Goal: Task Accomplishment & Management: Use online tool/utility

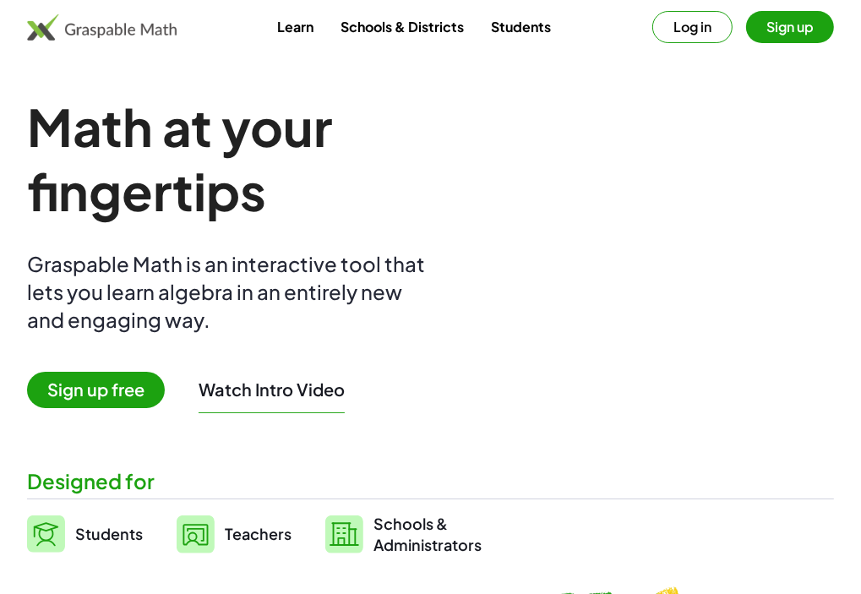
click at [692, 35] on button "Log in" at bounding box center [693, 27] width 80 height 32
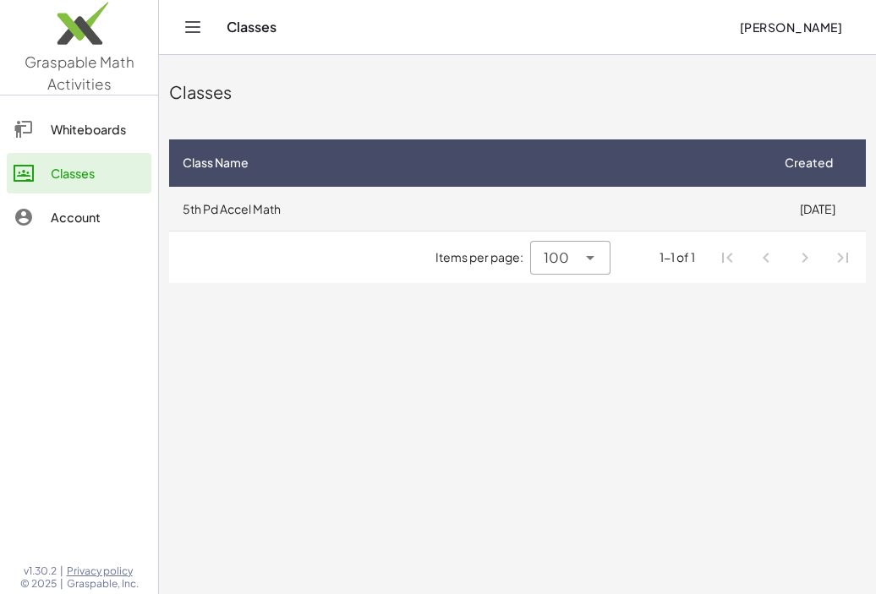
click at [254, 215] on td "5th Pd Accel Math" at bounding box center [468, 209] width 599 height 44
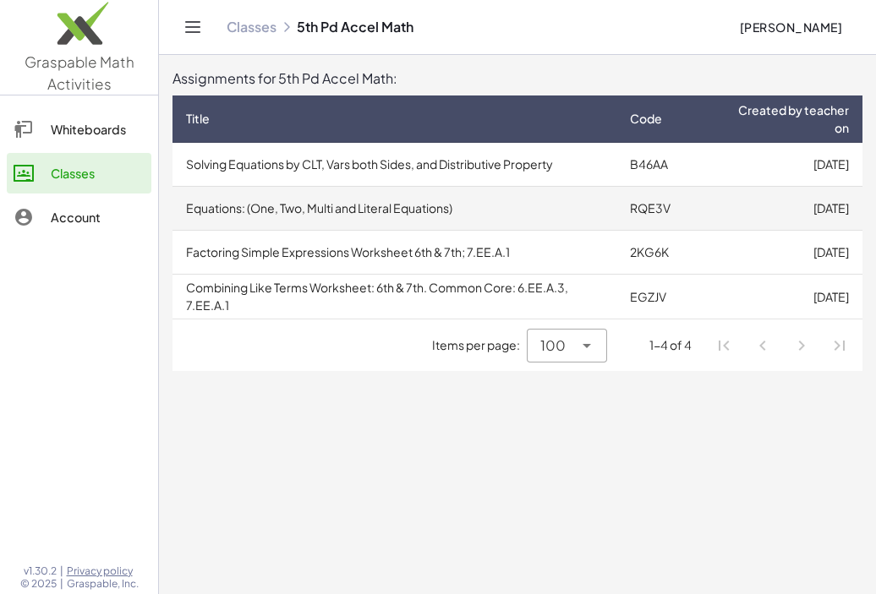
click at [275, 207] on td "Equations: (One, Two, Multi and Literal Equations)" at bounding box center [394, 209] width 444 height 44
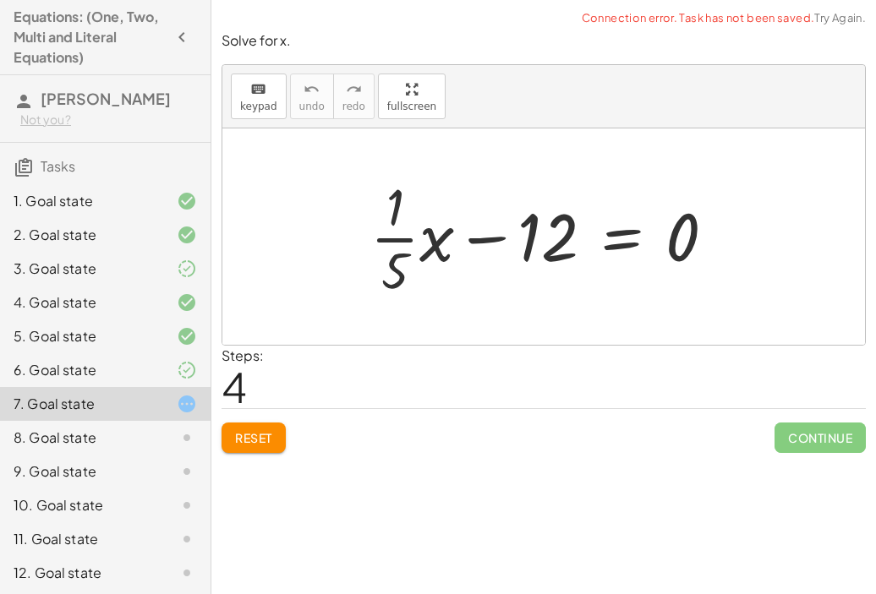
click at [44, 30] on h4 "Equations: (One, Two, Multi and Literal Equations)" at bounding box center [90, 37] width 153 height 61
click at [122, 25] on h4 "Equations: (One, Two, Multi and Literal Equations)" at bounding box center [90, 37] width 153 height 61
click at [98, 113] on div "Not you?" at bounding box center [108, 120] width 177 height 17
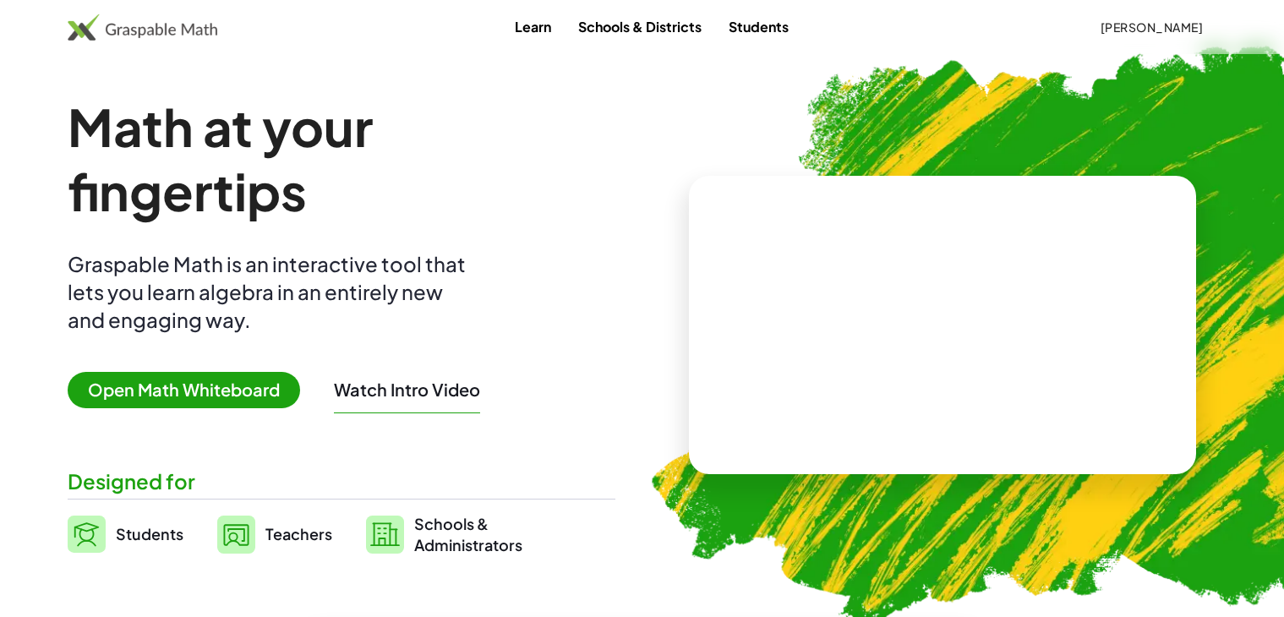
scroll to position [66, 0]
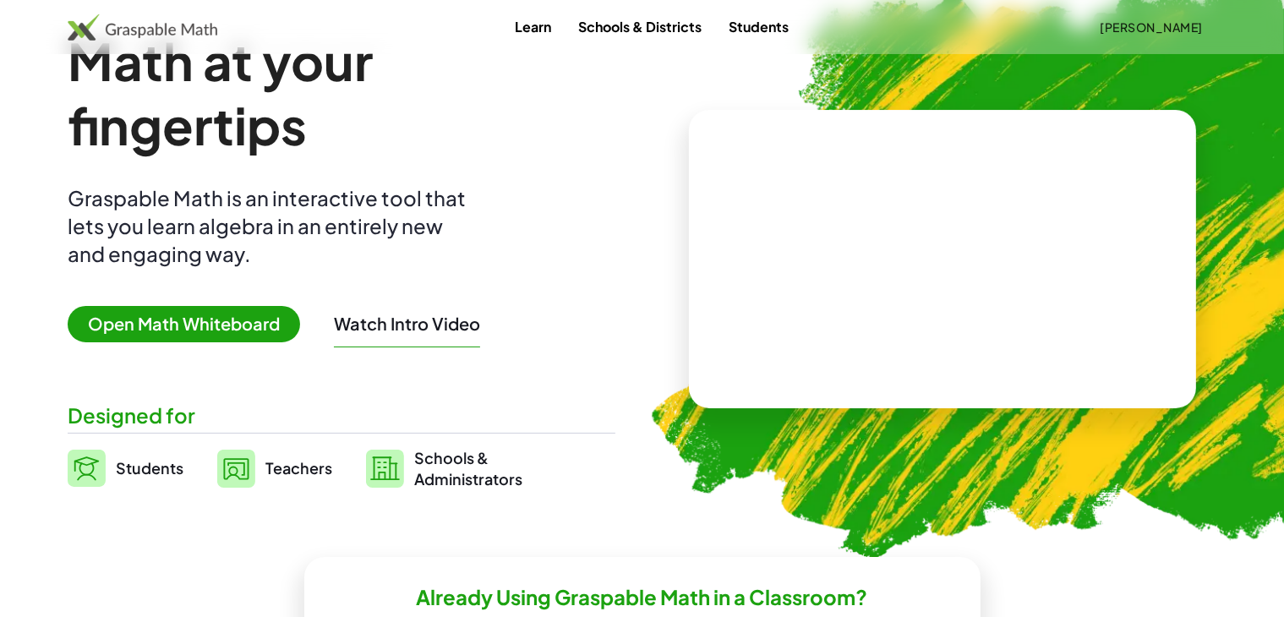
click at [253, 337] on span "Open Math Whiteboard" at bounding box center [184, 324] width 232 height 36
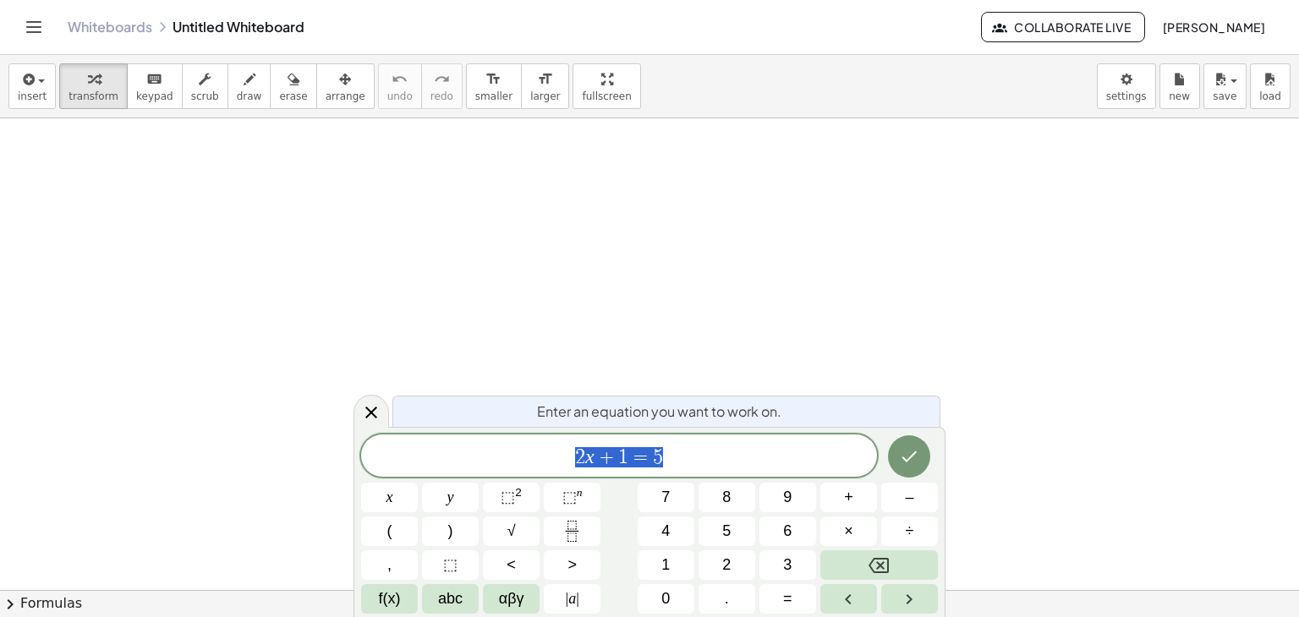
click at [40, 31] on icon "Toggle navigation" at bounding box center [34, 27] width 20 height 20
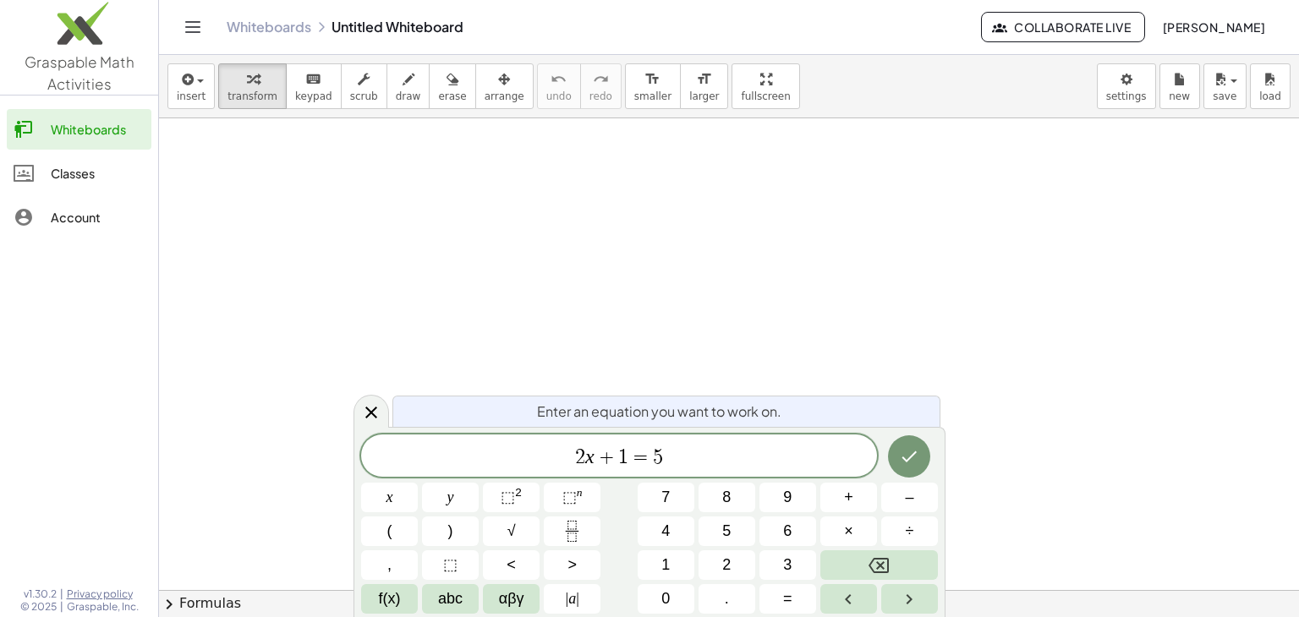
click at [115, 187] on link "Classes" at bounding box center [79, 173] width 145 height 41
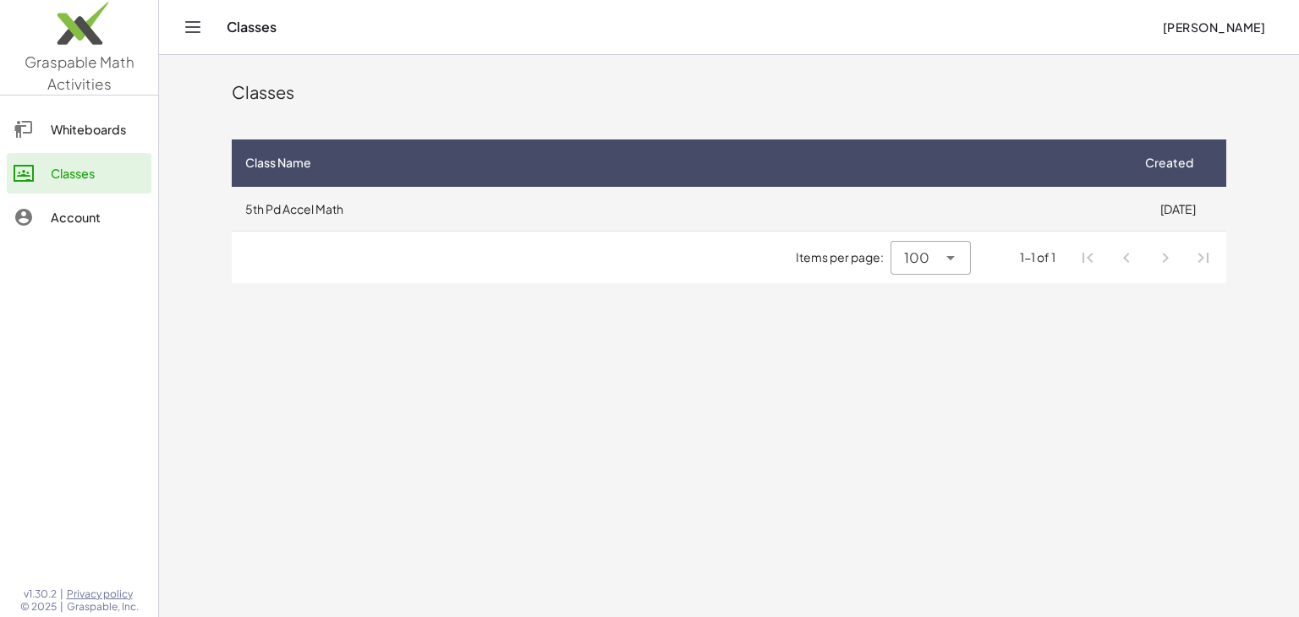
click at [389, 224] on td "5th Pd Accel Math" at bounding box center [680, 209] width 897 height 44
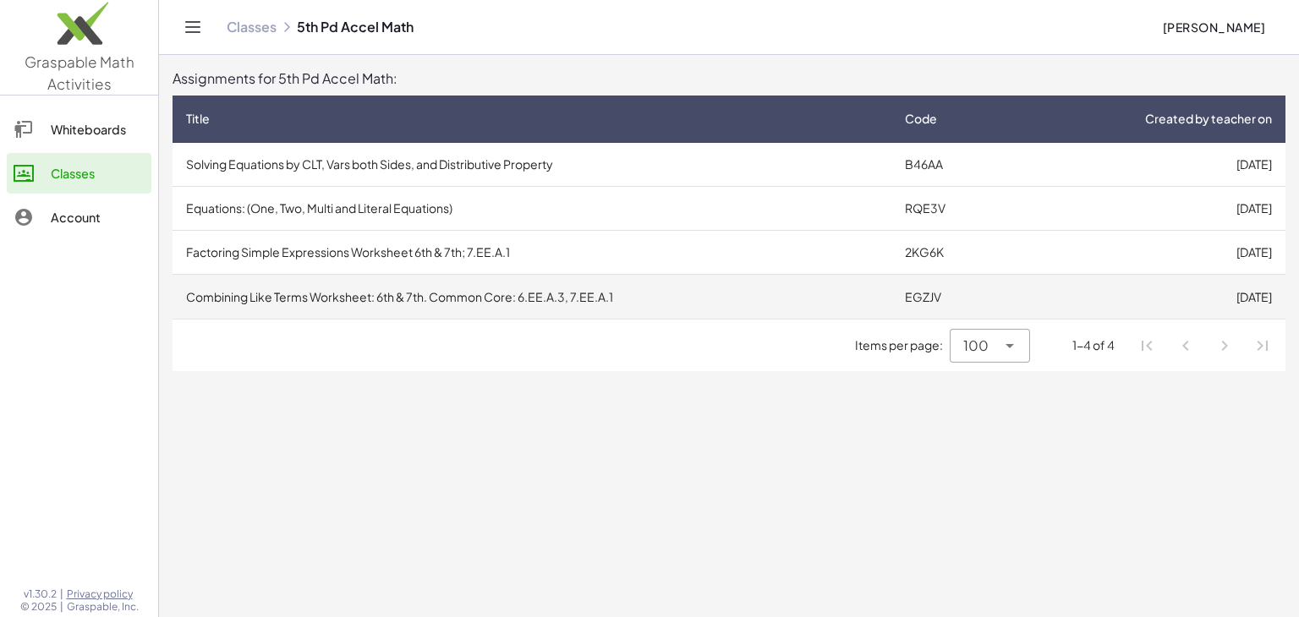
click at [409, 303] on td "Combining Like Terms Worksheet: 6th & 7th. Common Core: 6.EE.A.3, 7.EE.A.1" at bounding box center [531, 297] width 719 height 44
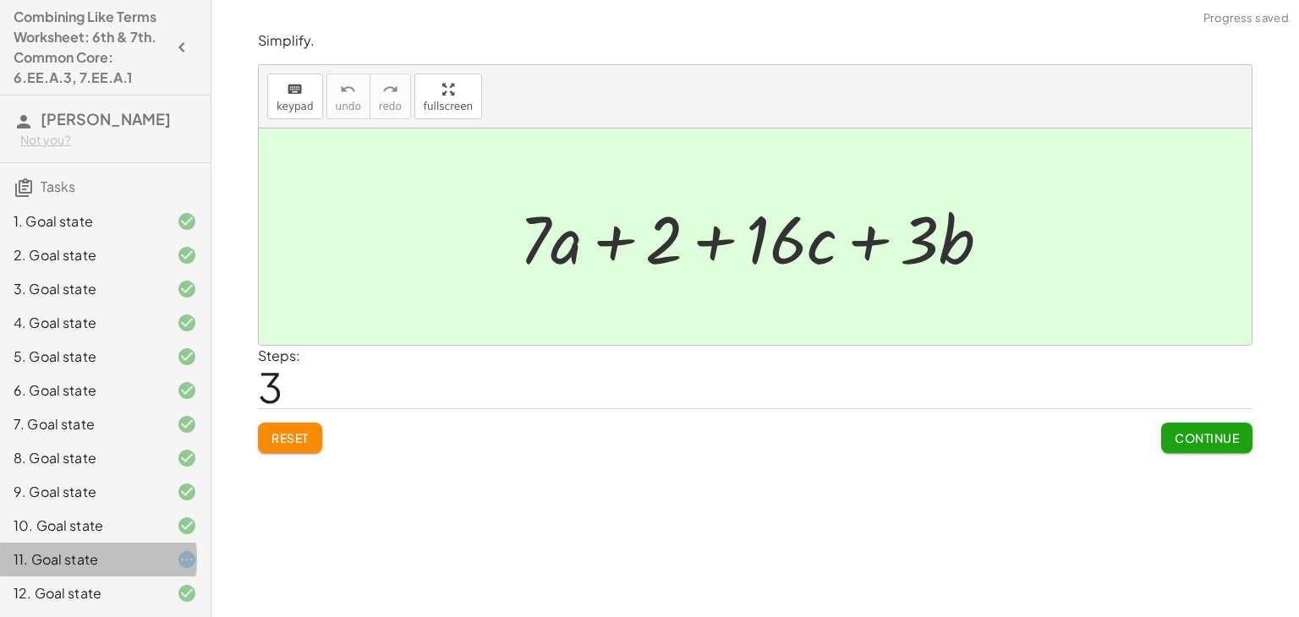
click at [150, 570] on div at bounding box center [173, 560] width 47 height 20
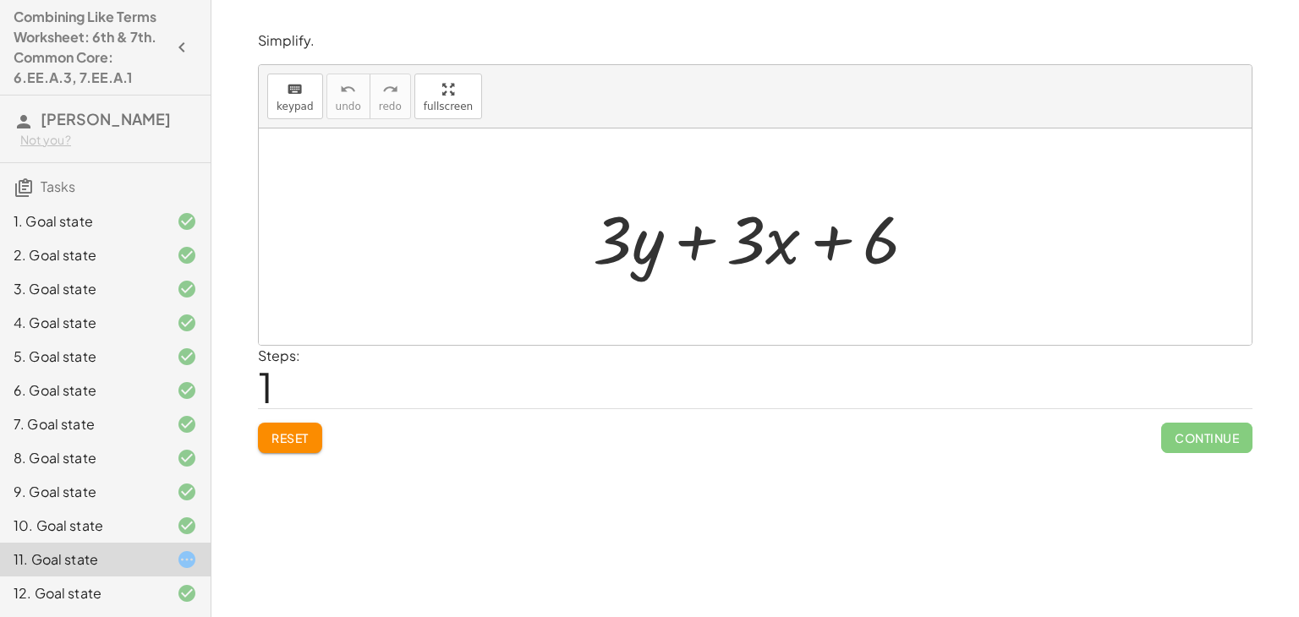
click at [294, 451] on button "Reset" at bounding box center [290, 438] width 64 height 30
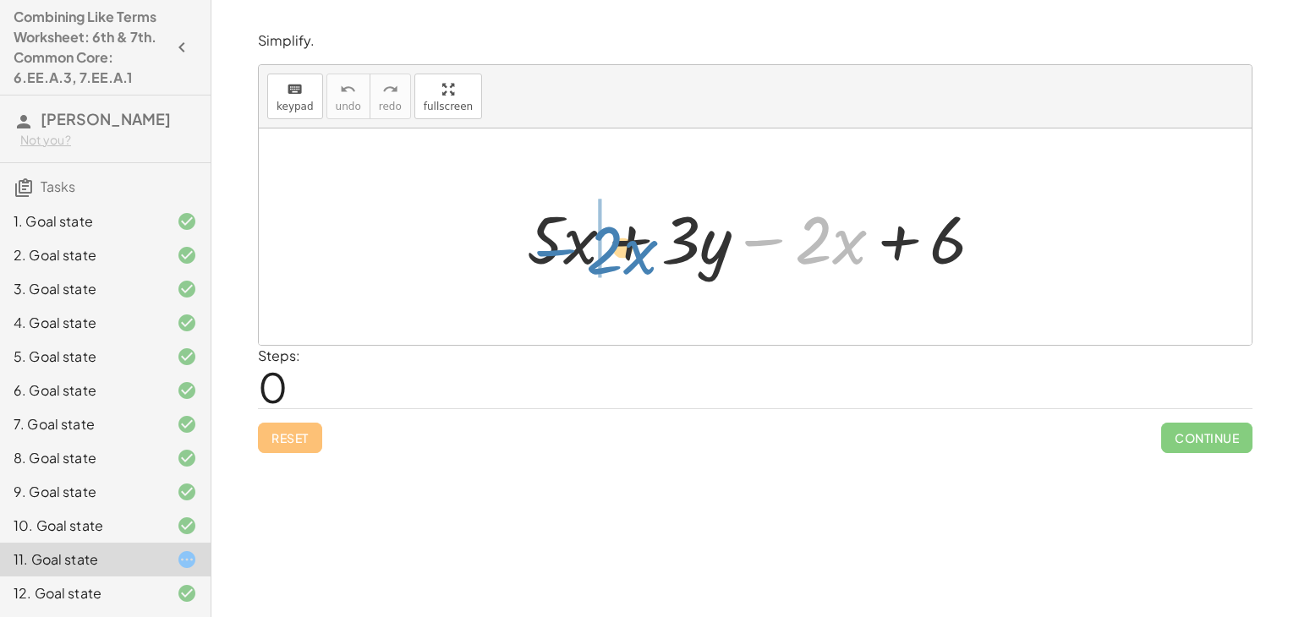
drag, startPoint x: 761, startPoint y: 243, endPoint x: 558, endPoint y: 252, distance: 203.1
click at [558, 252] on div at bounding box center [761, 237] width 487 height 87
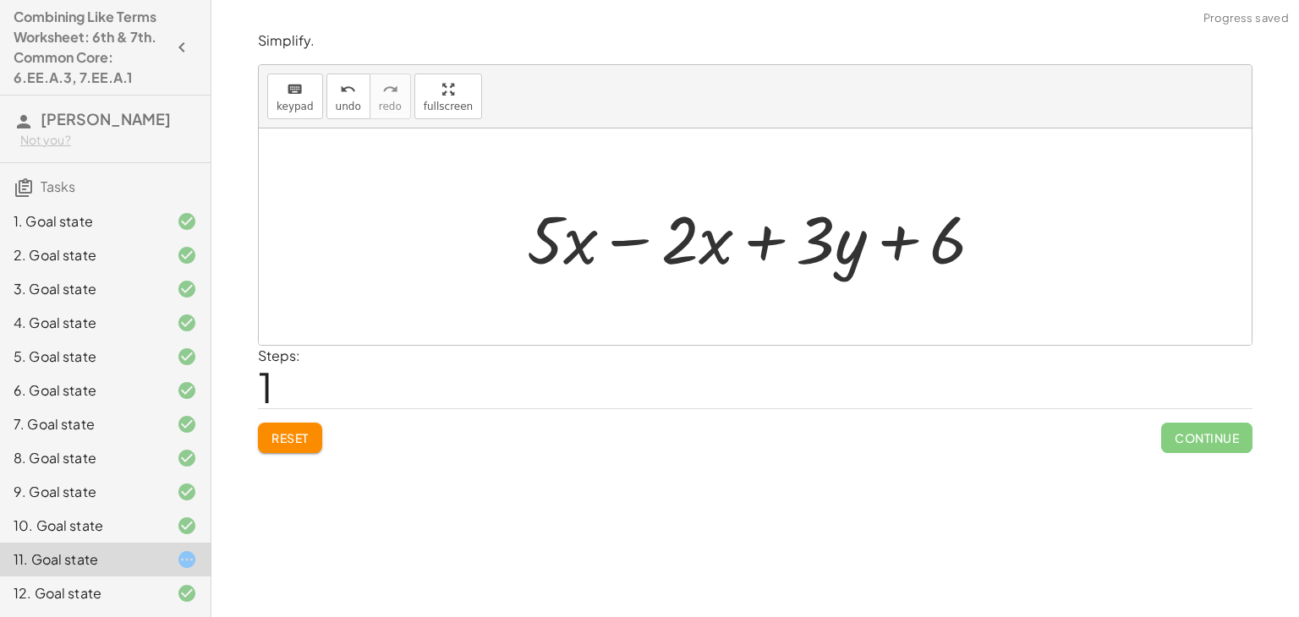
click at [632, 238] on div at bounding box center [761, 237] width 487 height 87
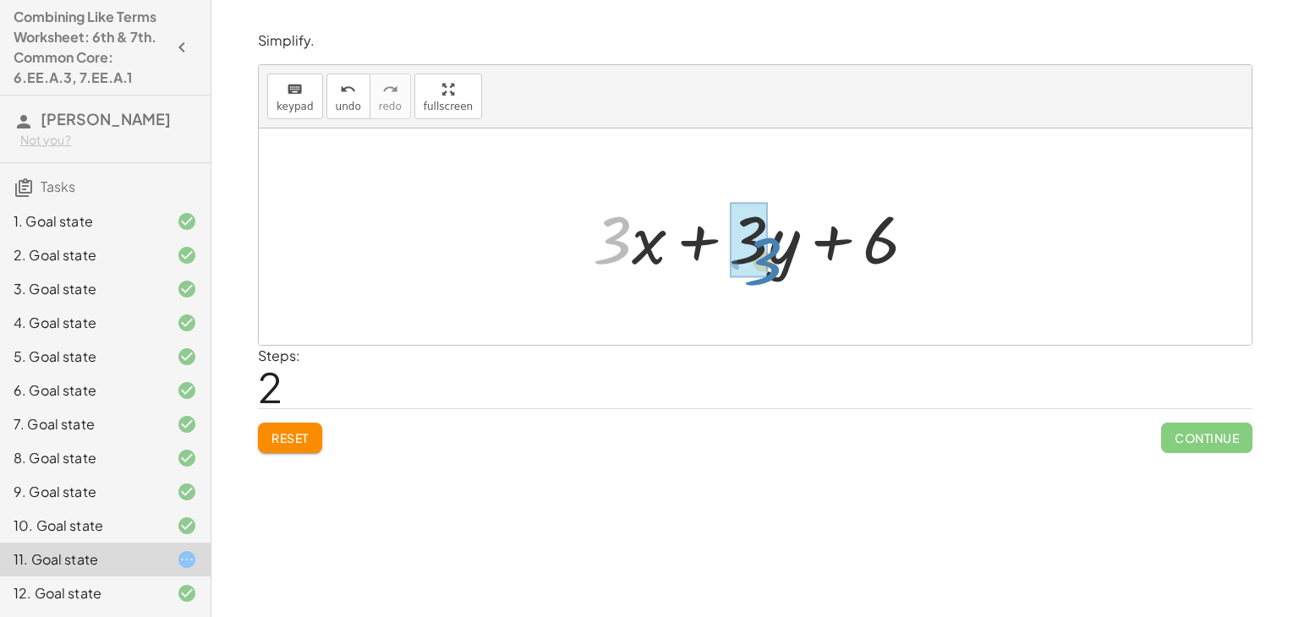
drag, startPoint x: 609, startPoint y: 244, endPoint x: 759, endPoint y: 265, distance: 152.0
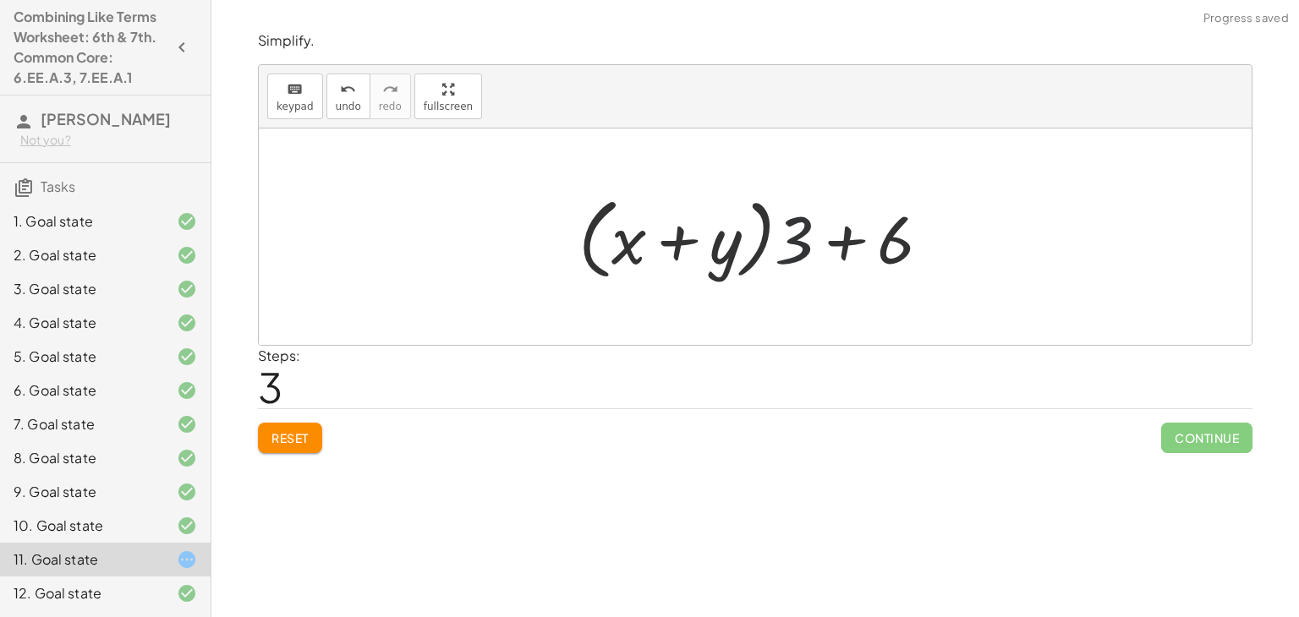
click at [793, 241] on div at bounding box center [761, 237] width 382 height 97
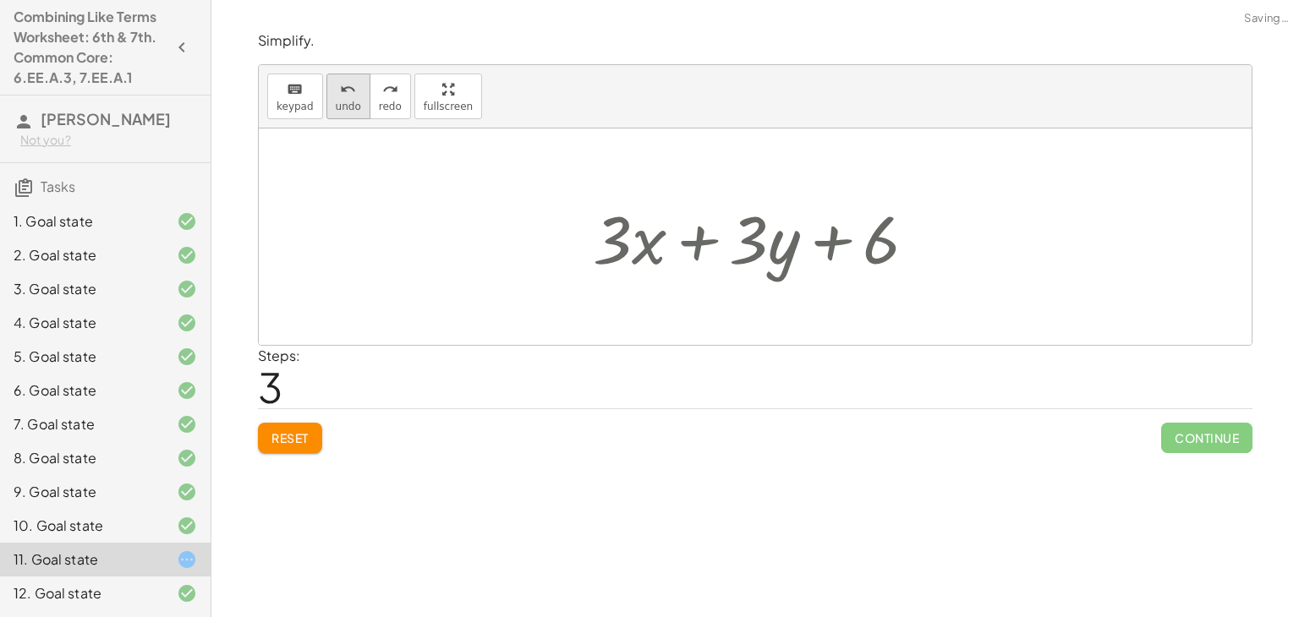
click at [353, 108] on button "undo undo" at bounding box center [348, 97] width 44 height 46
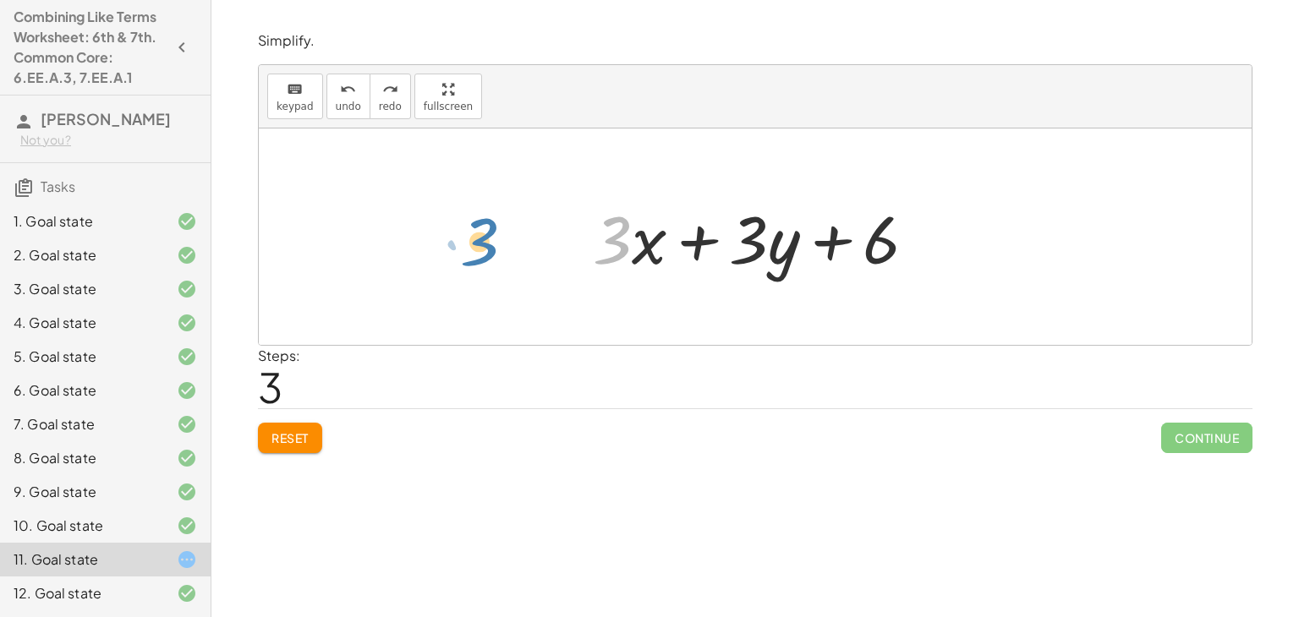
drag, startPoint x: 606, startPoint y: 251, endPoint x: 473, endPoint y: 253, distance: 132.7
click at [473, 253] on div "+ · 5 · x + · 3 · y − · 2 · x + 6 + · 5 · x − · 2 · x + · 3 · y + 6 · 3 + · 3 ·…" at bounding box center [755, 236] width 992 height 216
drag, startPoint x: 747, startPoint y: 250, endPoint x: 807, endPoint y: 270, distance: 62.3
drag, startPoint x: 807, startPoint y: 270, endPoint x: 732, endPoint y: 238, distance: 81.0
click at [732, 238] on div at bounding box center [761, 237] width 354 height 87
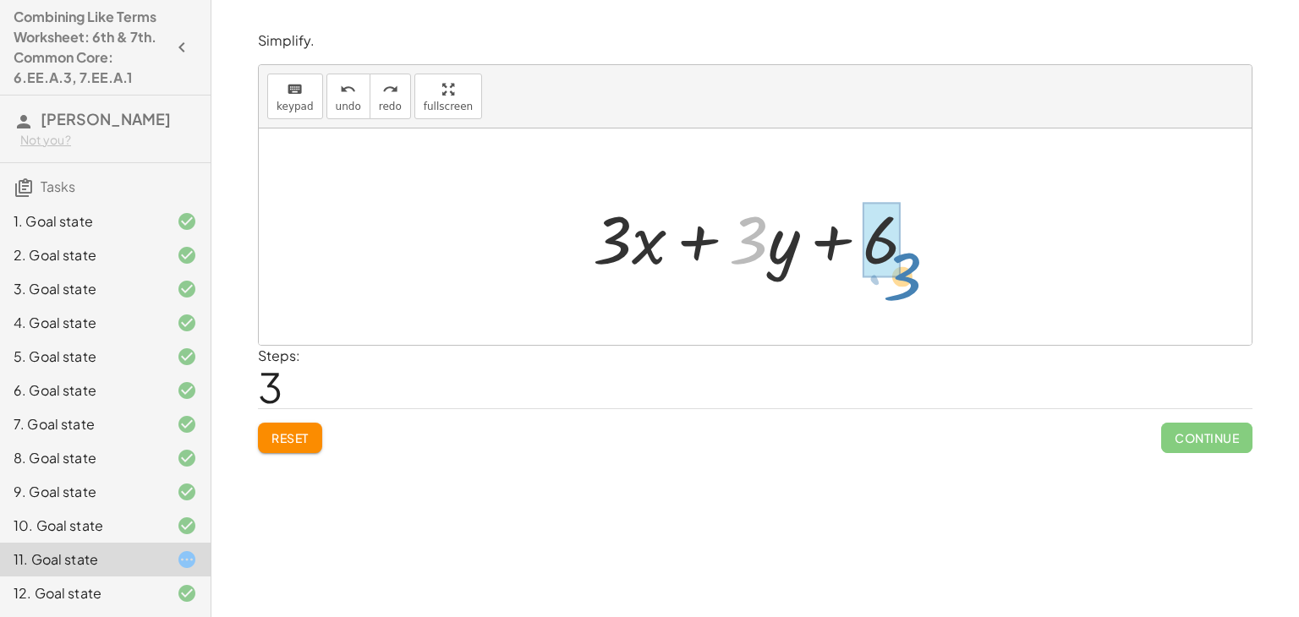
drag, startPoint x: 758, startPoint y: 241, endPoint x: 912, endPoint y: 277, distance: 158.1
click at [912, 277] on div at bounding box center [761, 237] width 354 height 87
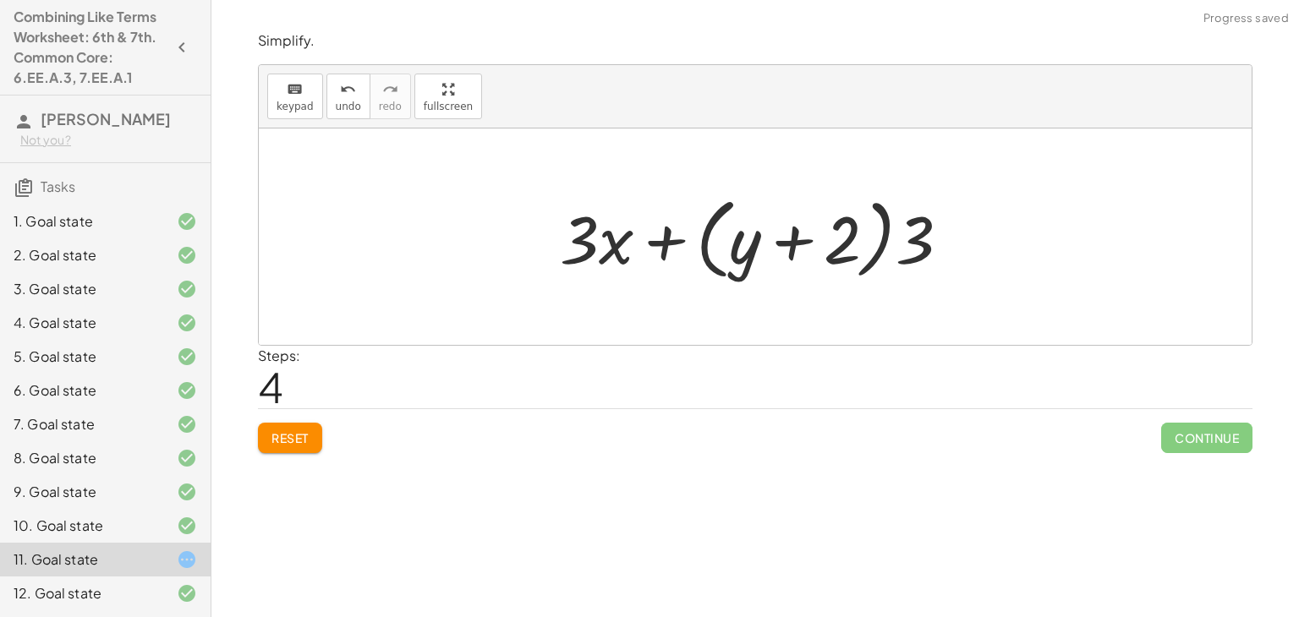
click at [912, 277] on div at bounding box center [761, 237] width 420 height 97
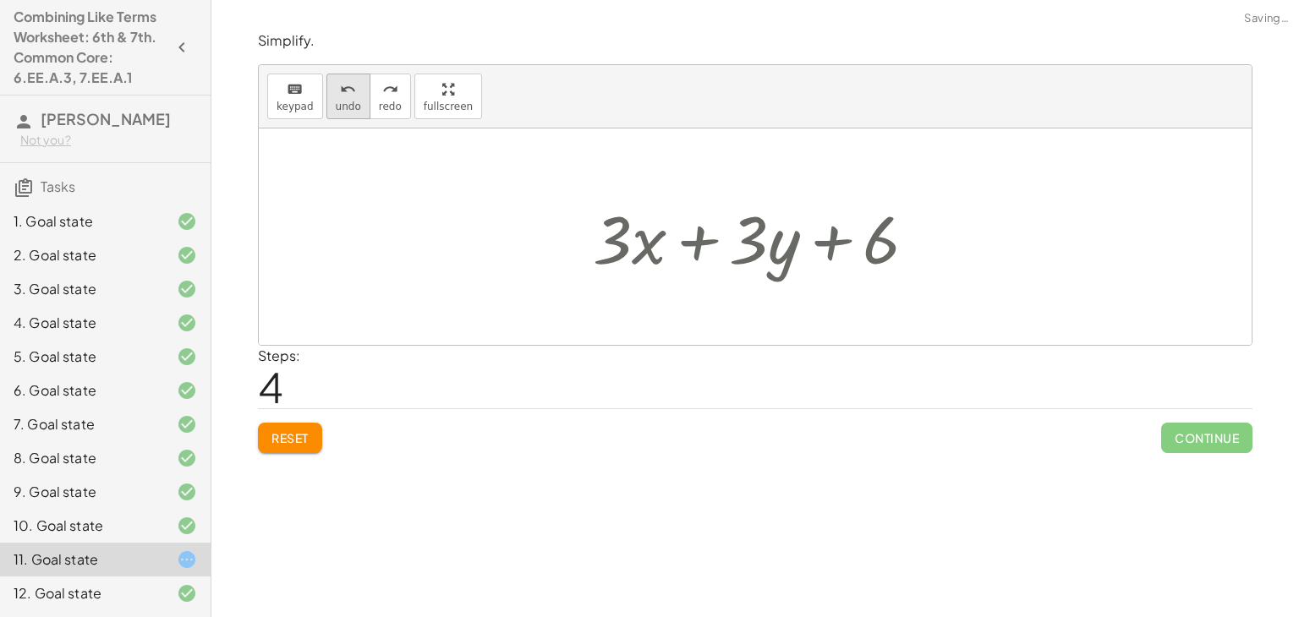
click at [327, 101] on button "undo undo" at bounding box center [348, 97] width 44 height 46
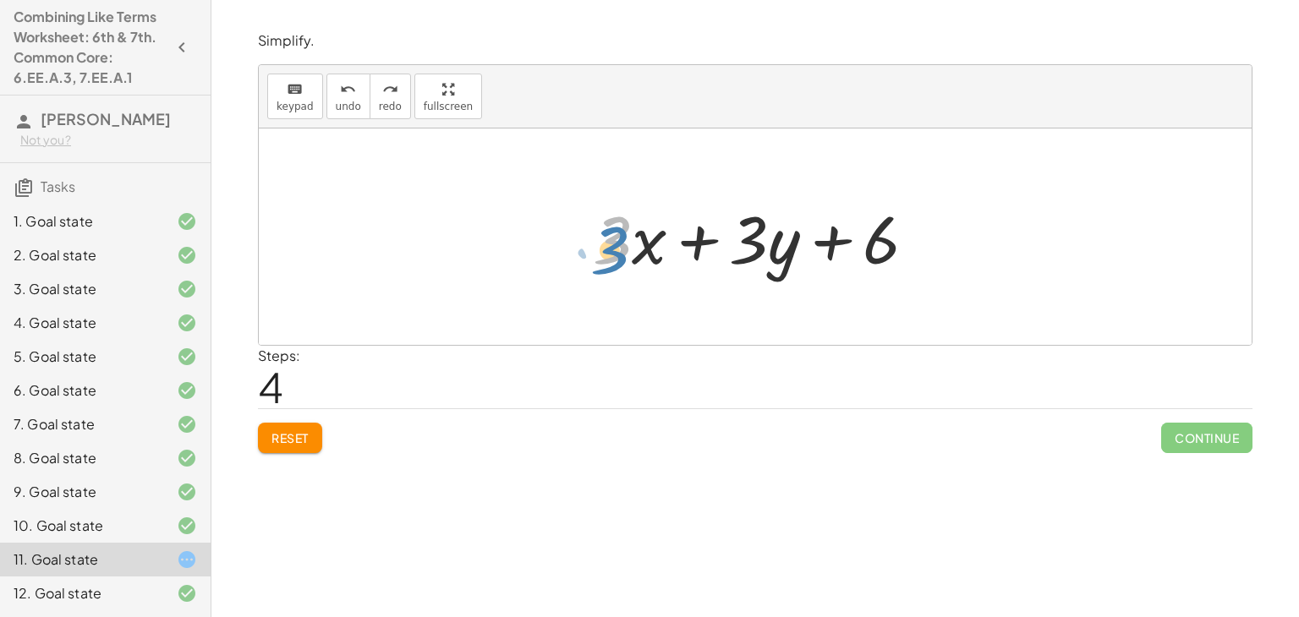
drag, startPoint x: 600, startPoint y: 252, endPoint x: 597, endPoint y: 261, distance: 9.9
click at [597, 261] on div at bounding box center [761, 237] width 354 height 87
drag, startPoint x: 612, startPoint y: 231, endPoint x: 762, endPoint y: 221, distance: 150.0
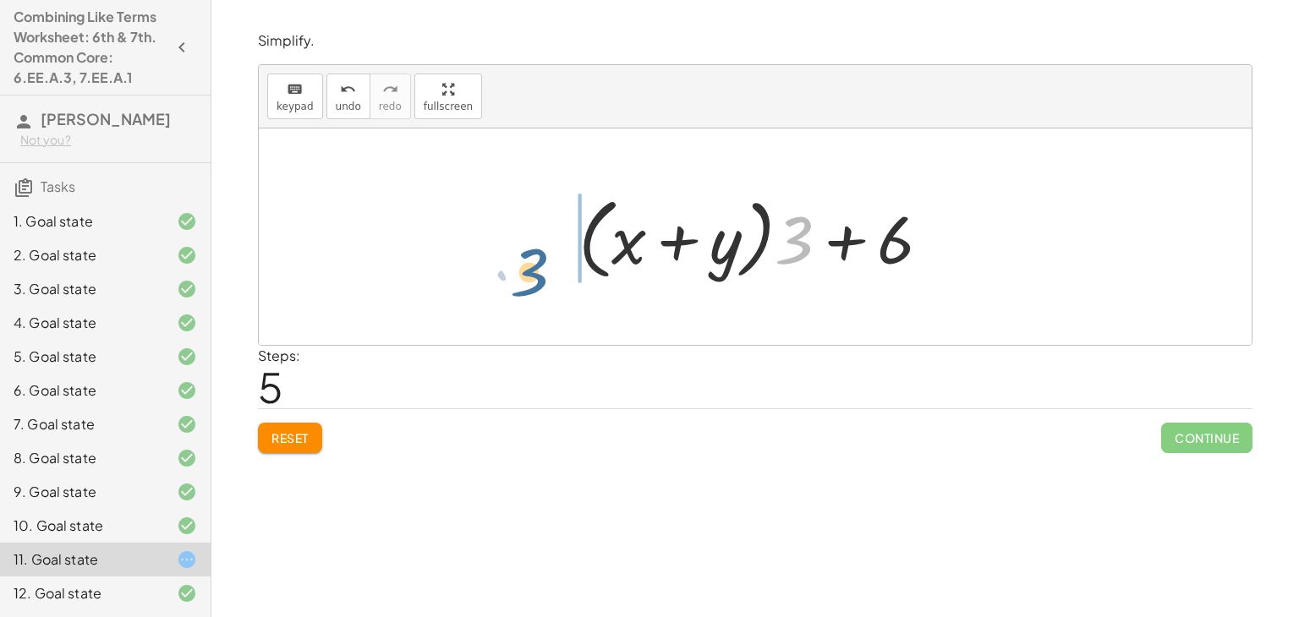
drag, startPoint x: 792, startPoint y: 230, endPoint x: 528, endPoint y: 261, distance: 265.6
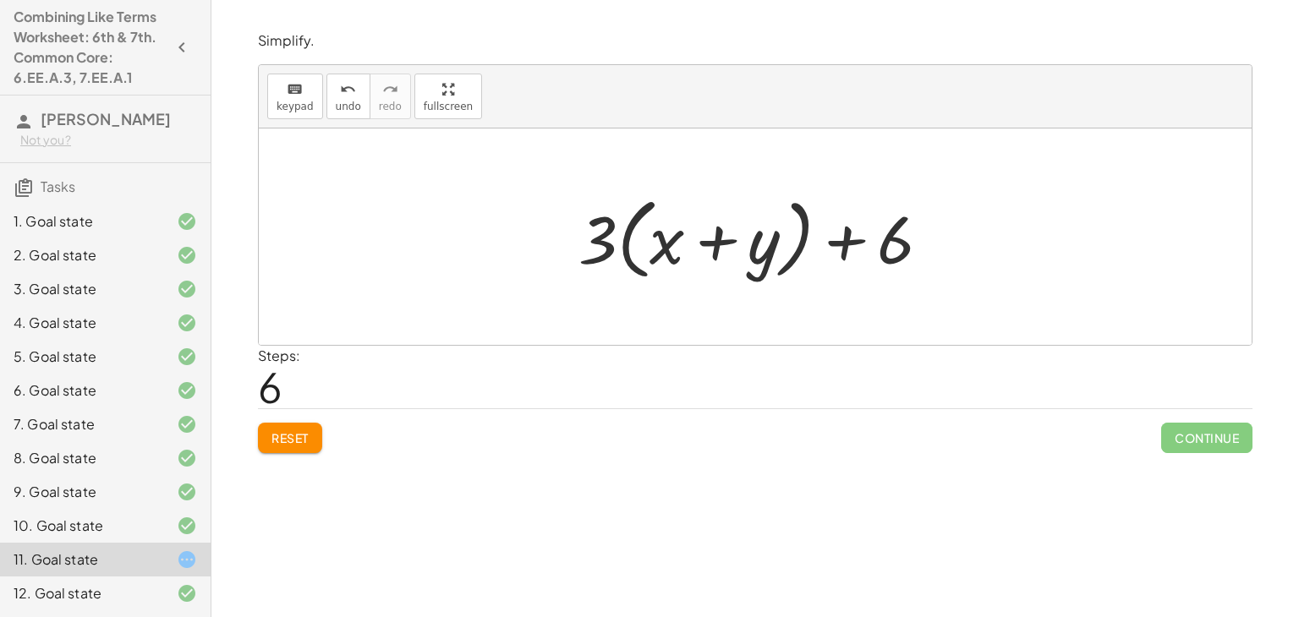
drag, startPoint x: 896, startPoint y: 252, endPoint x: 788, endPoint y: 244, distance: 108.5
drag, startPoint x: 788, startPoint y: 244, endPoint x: 335, endPoint y: 106, distance: 473.9
click at [336, 106] on span "undo" at bounding box center [348, 107] width 25 height 12
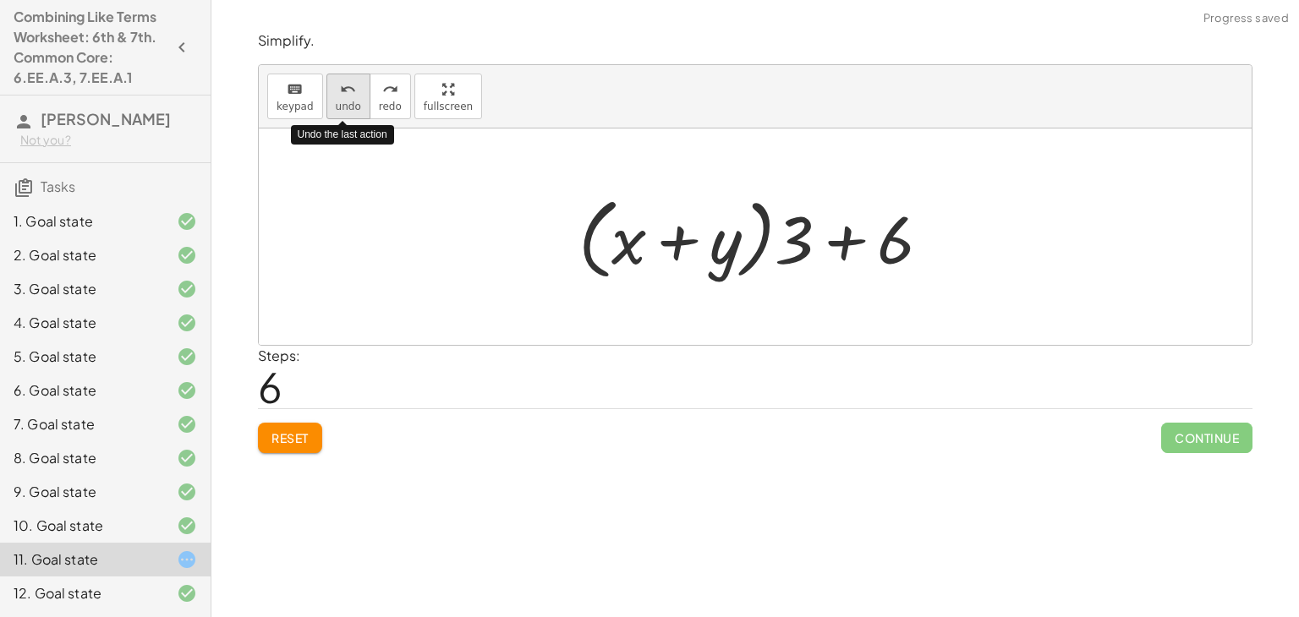
click at [336, 106] on span "undo" at bounding box center [348, 107] width 25 height 12
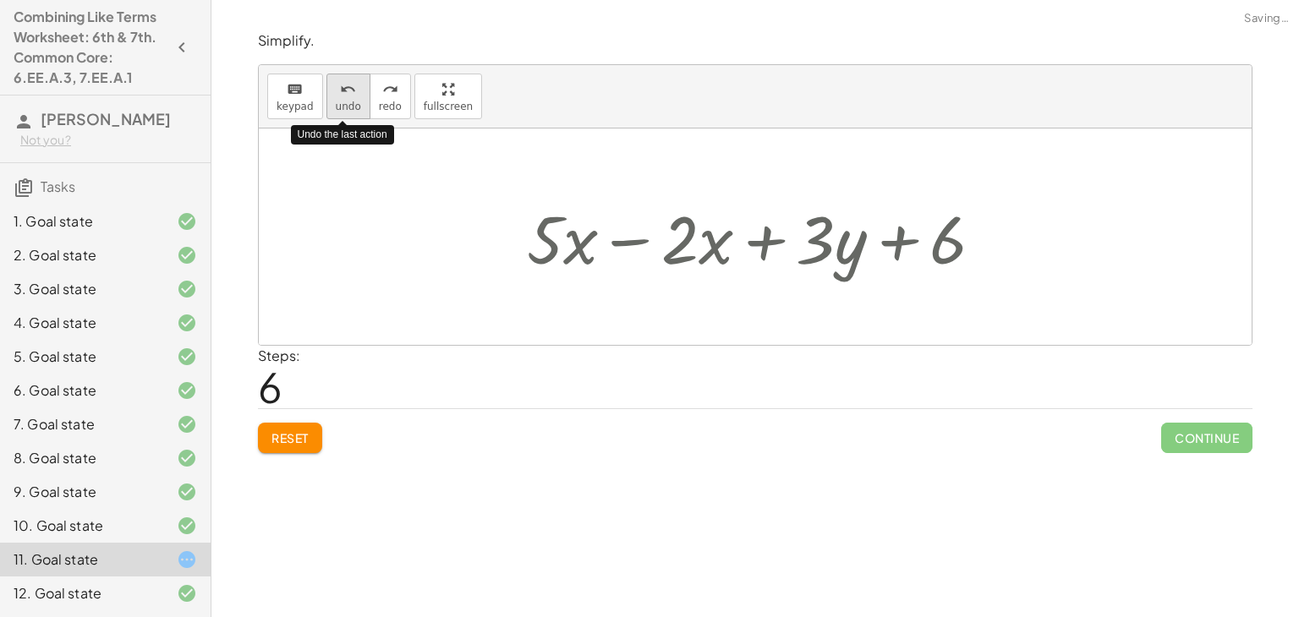
click at [336, 106] on span "undo" at bounding box center [348, 107] width 25 height 12
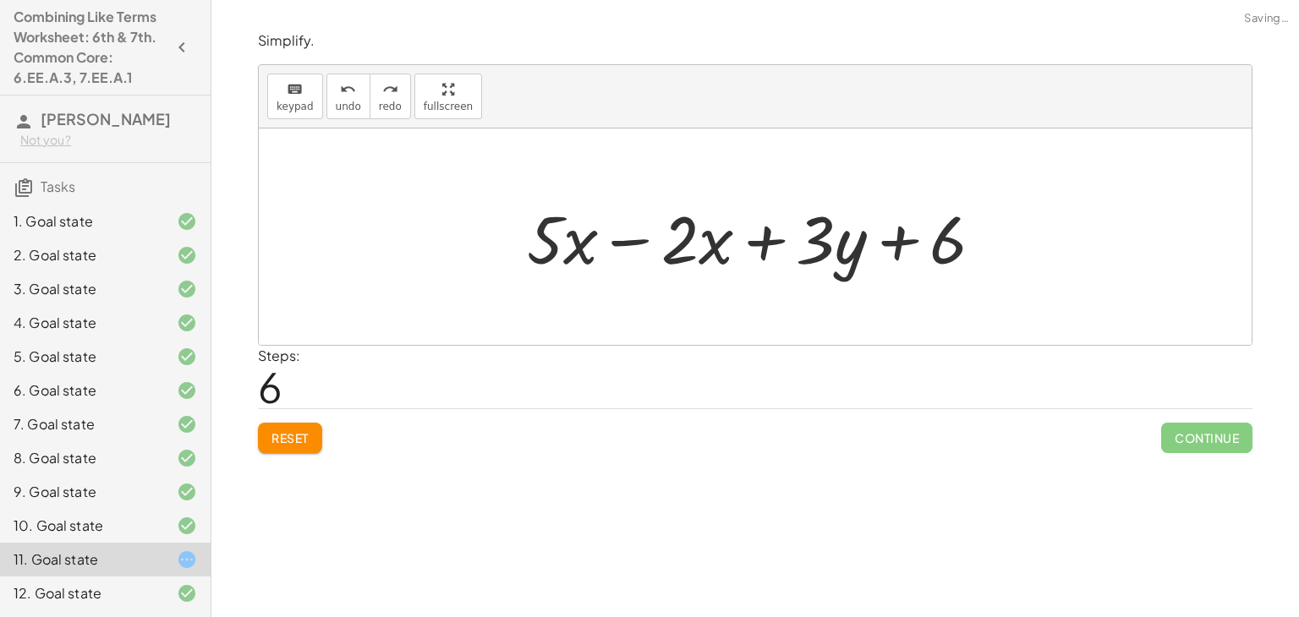
click at [298, 437] on span "Reset" at bounding box center [289, 437] width 37 height 15
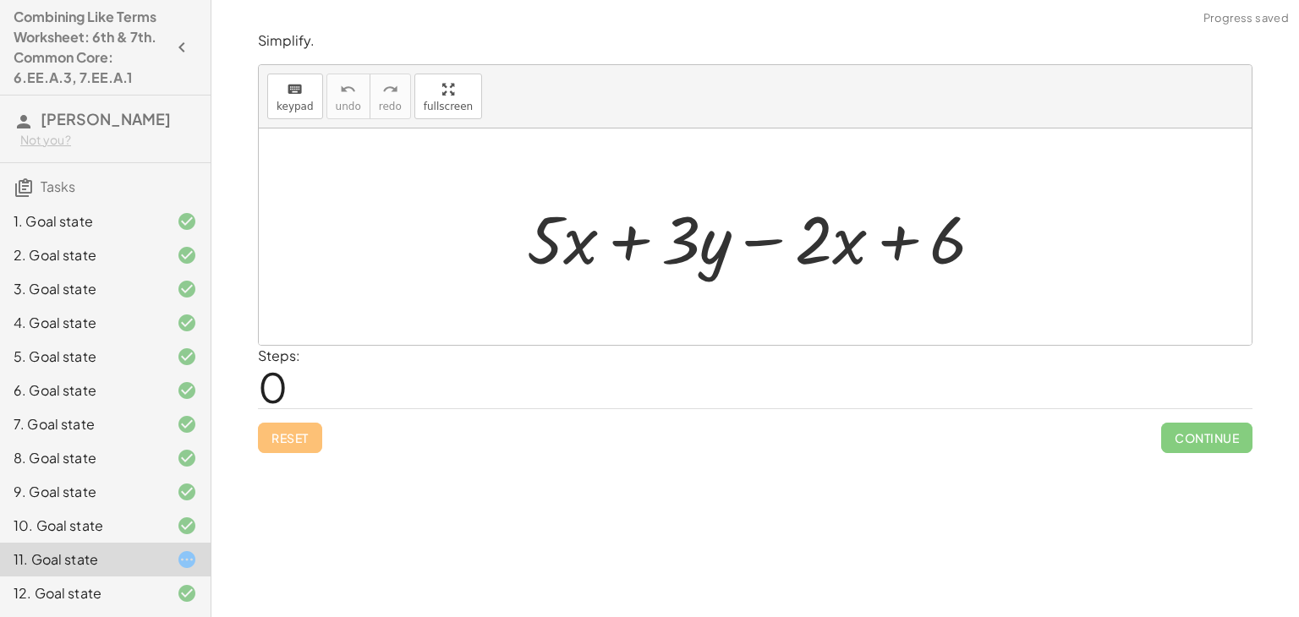
drag, startPoint x: 769, startPoint y: 240, endPoint x: 686, endPoint y: 232, distance: 83.3
drag, startPoint x: 686, startPoint y: 232, endPoint x: 828, endPoint y: 234, distance: 142.0
click at [828, 234] on div at bounding box center [761, 237] width 487 height 87
drag, startPoint x: 754, startPoint y: 241, endPoint x: 675, endPoint y: 248, distance: 79.8
drag, startPoint x: 675, startPoint y: 248, endPoint x: 776, endPoint y: 230, distance: 103.0
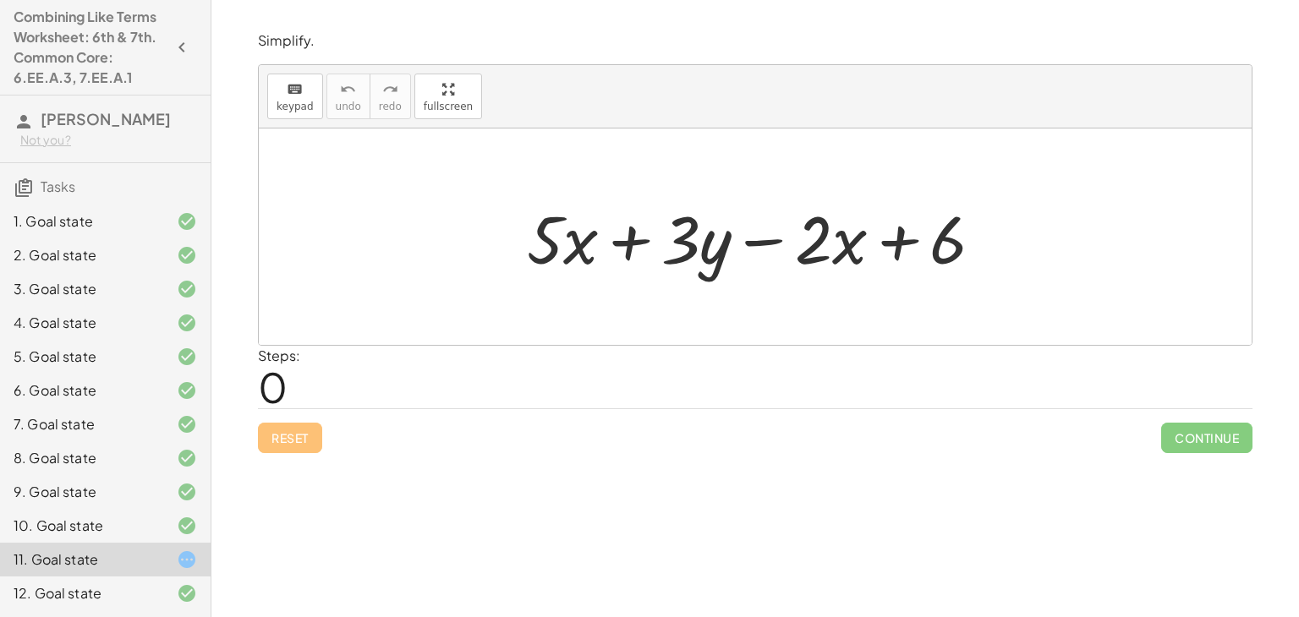
click at [776, 230] on div at bounding box center [761, 237] width 487 height 87
click at [764, 232] on div at bounding box center [761, 237] width 487 height 87
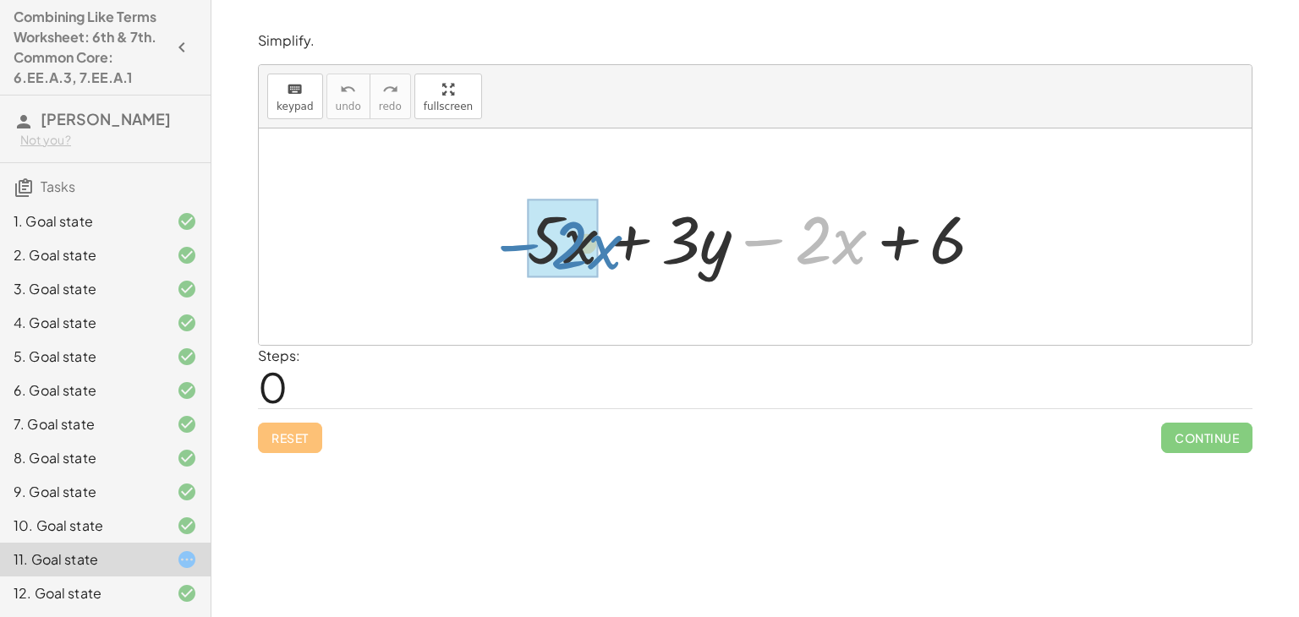
drag, startPoint x: 772, startPoint y: 238, endPoint x: 528, endPoint y: 243, distance: 244.4
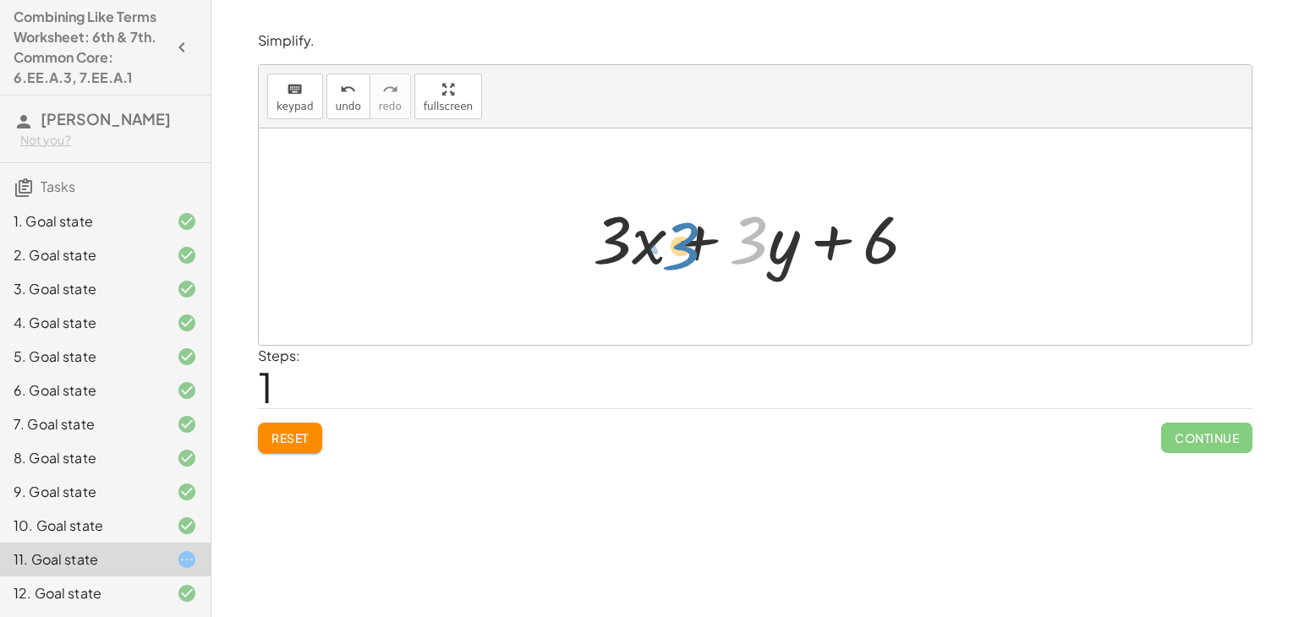
drag, startPoint x: 744, startPoint y: 244, endPoint x: 677, endPoint y: 251, distance: 67.1
click at [677, 251] on div at bounding box center [761, 237] width 354 height 87
drag, startPoint x: 879, startPoint y: 240, endPoint x: 763, endPoint y: 247, distance: 116.9
drag, startPoint x: 763, startPoint y: 247, endPoint x: 907, endPoint y: 232, distance: 145.4
click at [907, 232] on div at bounding box center [761, 237] width 354 height 87
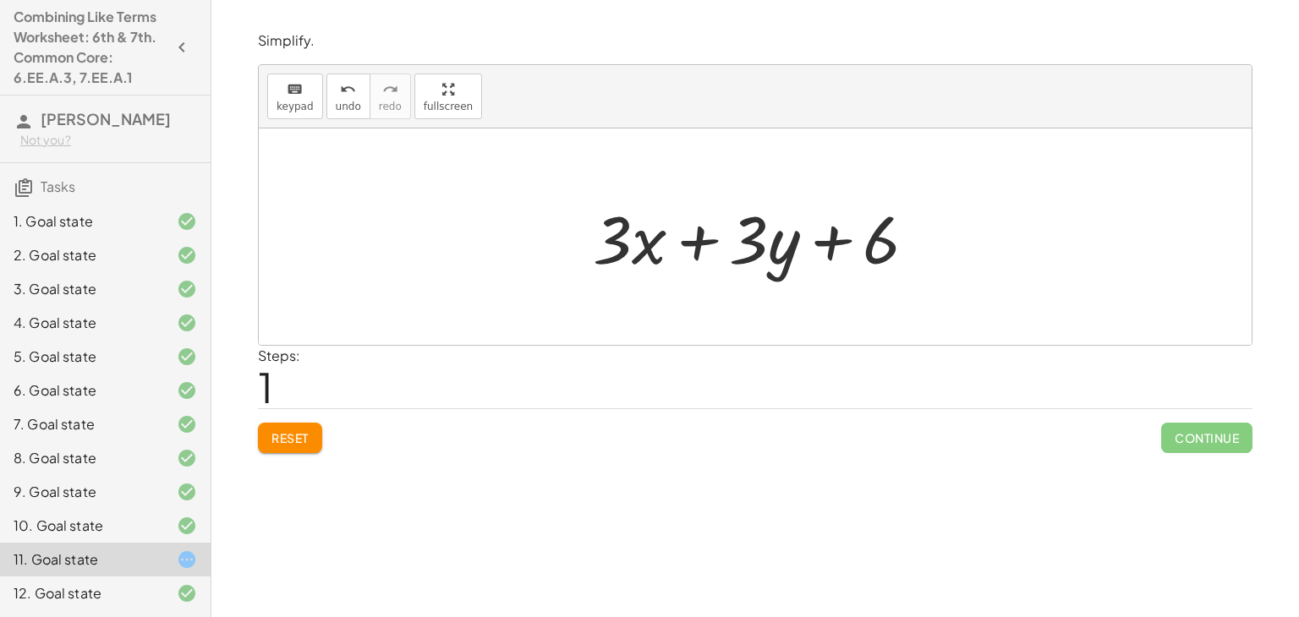
drag, startPoint x: 872, startPoint y: 238, endPoint x: 799, endPoint y: 246, distance: 74.0
drag, startPoint x: 799, startPoint y: 246, endPoint x: 913, endPoint y: 217, distance: 117.7
click at [913, 217] on div at bounding box center [761, 237] width 354 height 87
drag, startPoint x: 878, startPoint y: 246, endPoint x: 751, endPoint y: 248, distance: 127.7
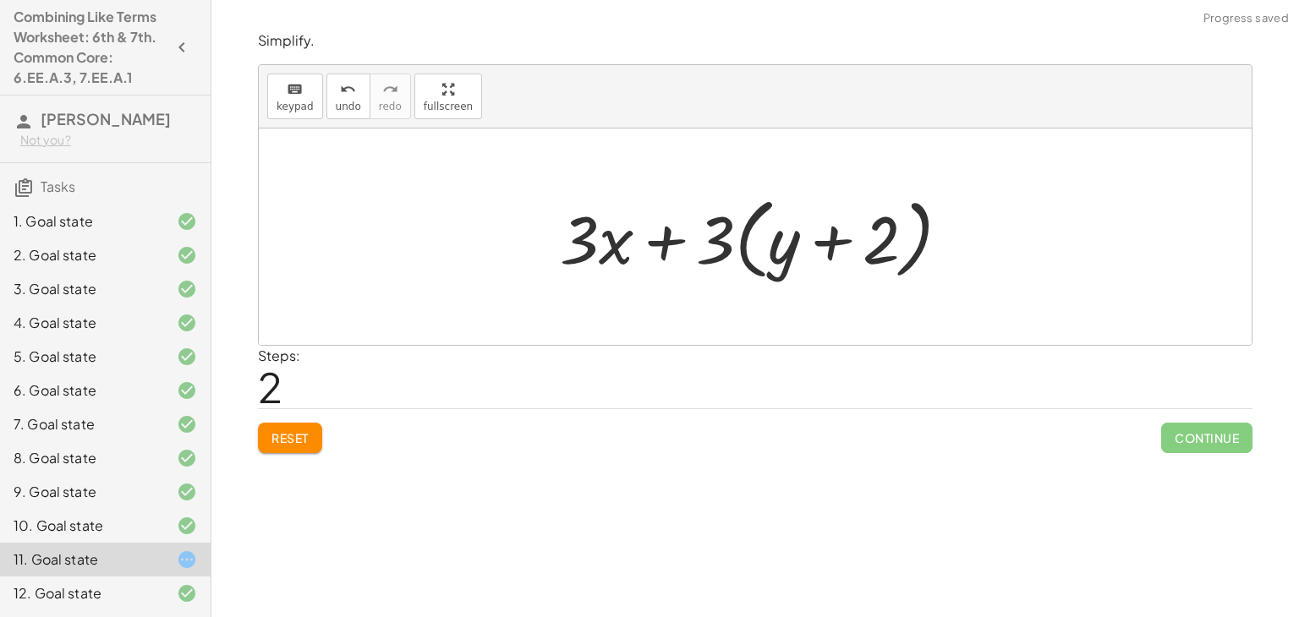
click at [724, 236] on div at bounding box center [761, 237] width 420 height 97
drag, startPoint x: 726, startPoint y: 244, endPoint x: 779, endPoint y: 252, distance: 53.0
click at [779, 252] on div at bounding box center [761, 237] width 420 height 97
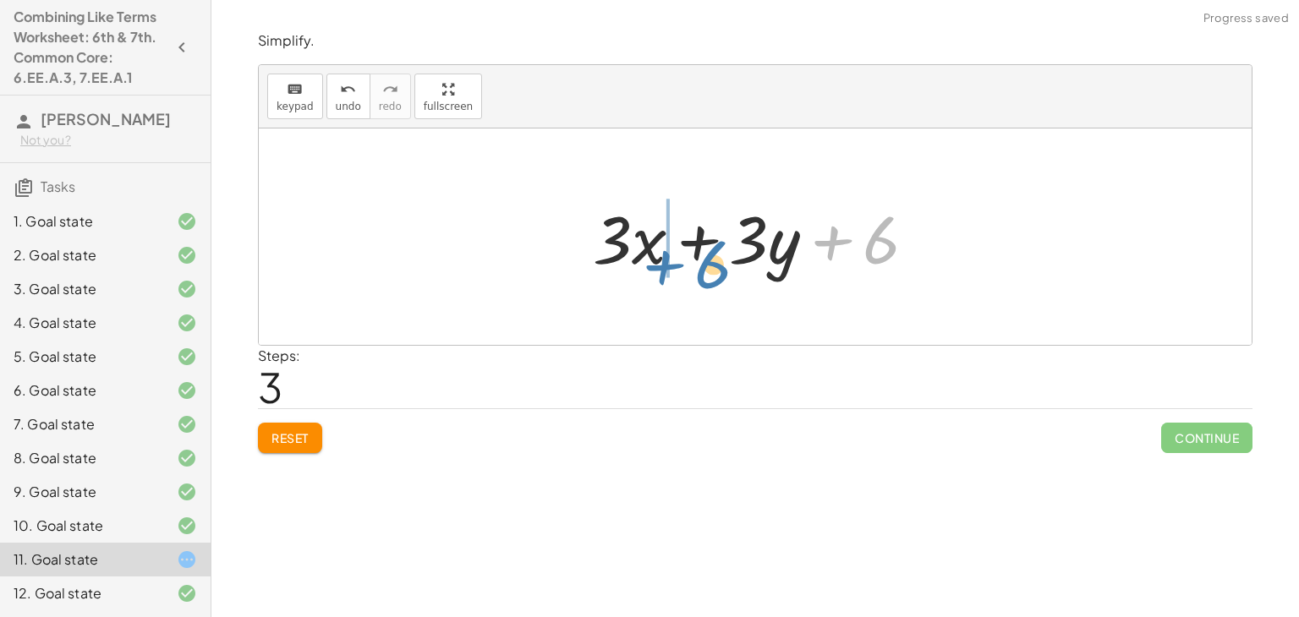
drag, startPoint x: 891, startPoint y: 244, endPoint x: 723, endPoint y: 267, distance: 169.8
click at [723, 267] on div at bounding box center [761, 237] width 354 height 87
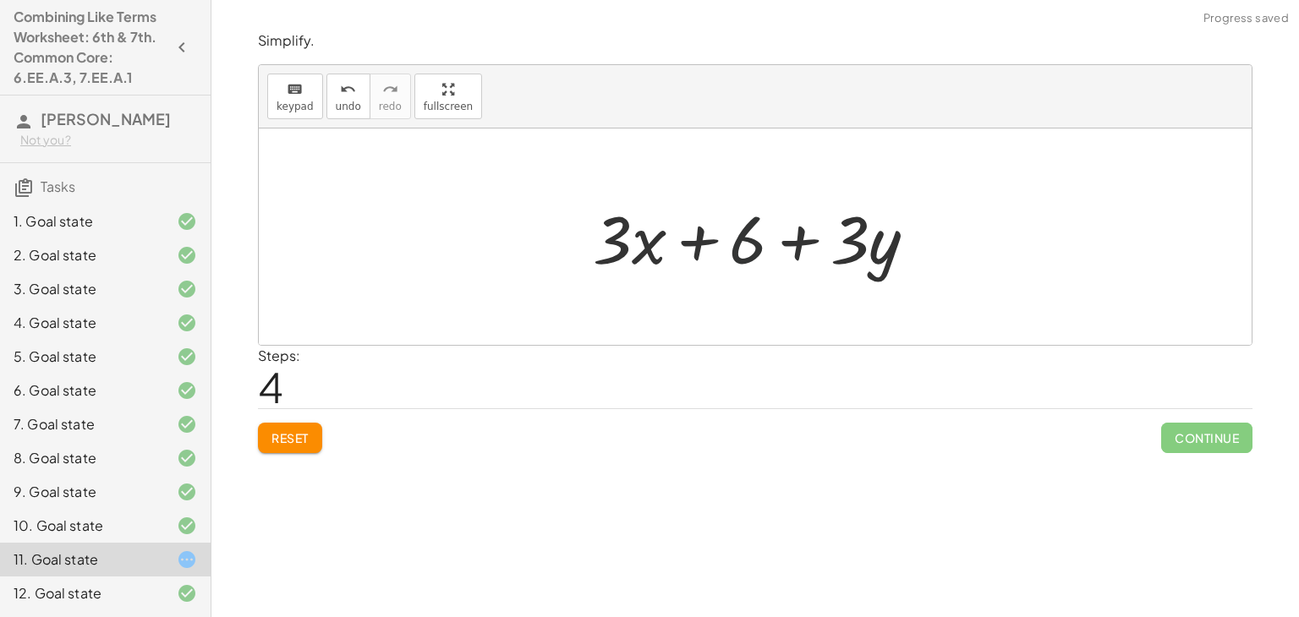
click at [736, 244] on div at bounding box center [761, 237] width 354 height 87
click at [697, 242] on div at bounding box center [761, 237] width 354 height 87
drag, startPoint x: 737, startPoint y: 240, endPoint x: 617, endPoint y: 246, distance: 120.2
drag, startPoint x: 617, startPoint y: 246, endPoint x: 737, endPoint y: 235, distance: 120.5
click at [737, 235] on div at bounding box center [761, 237] width 354 height 87
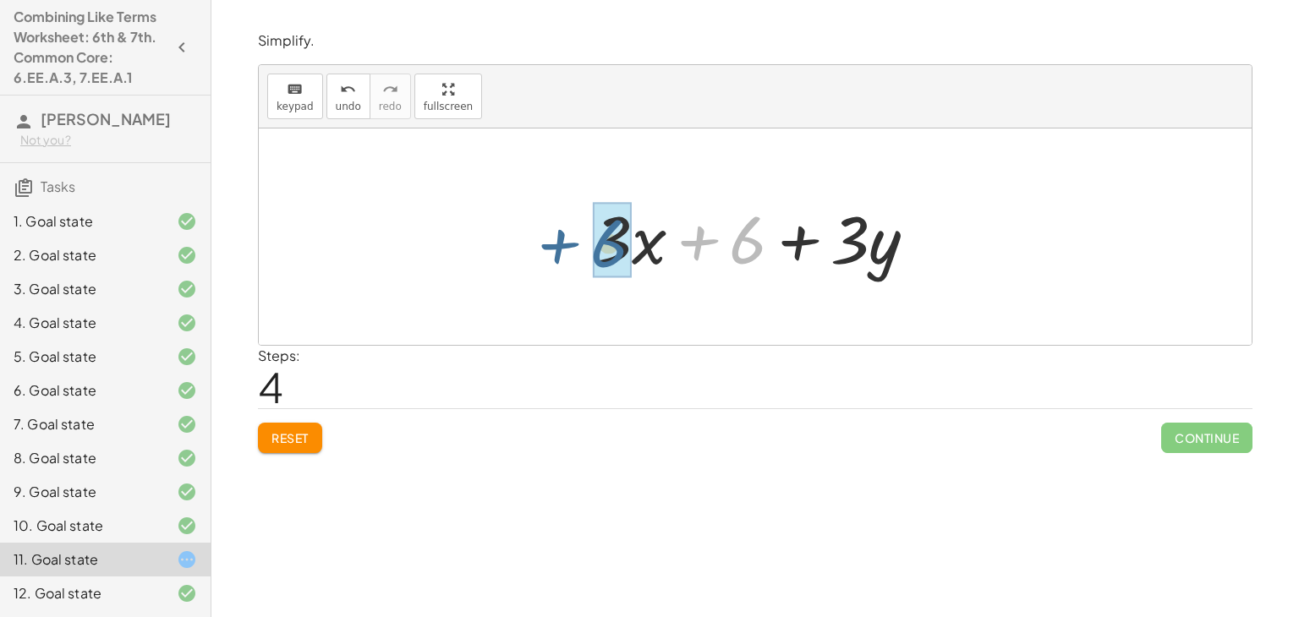
drag, startPoint x: 748, startPoint y: 244, endPoint x: 613, endPoint y: 249, distance: 135.3
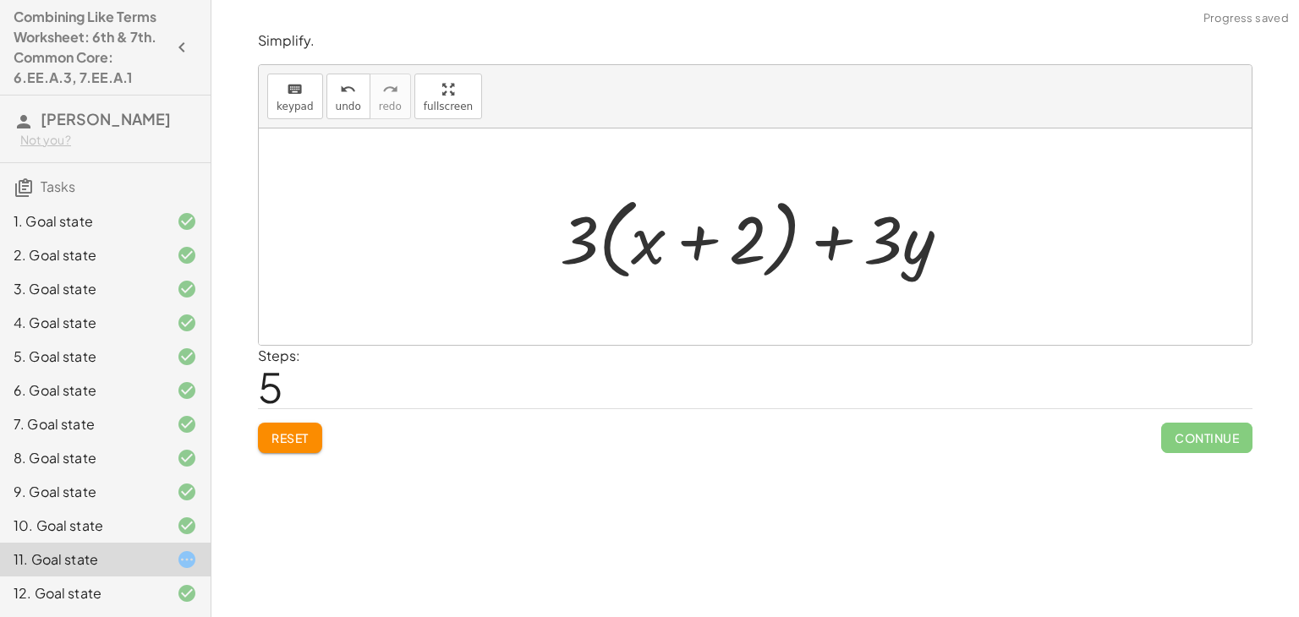
click at [632, 260] on div at bounding box center [761, 237] width 420 height 97
click at [599, 251] on div at bounding box center [761, 237] width 420 height 97
click at [293, 442] on span "Reset" at bounding box center [289, 437] width 37 height 15
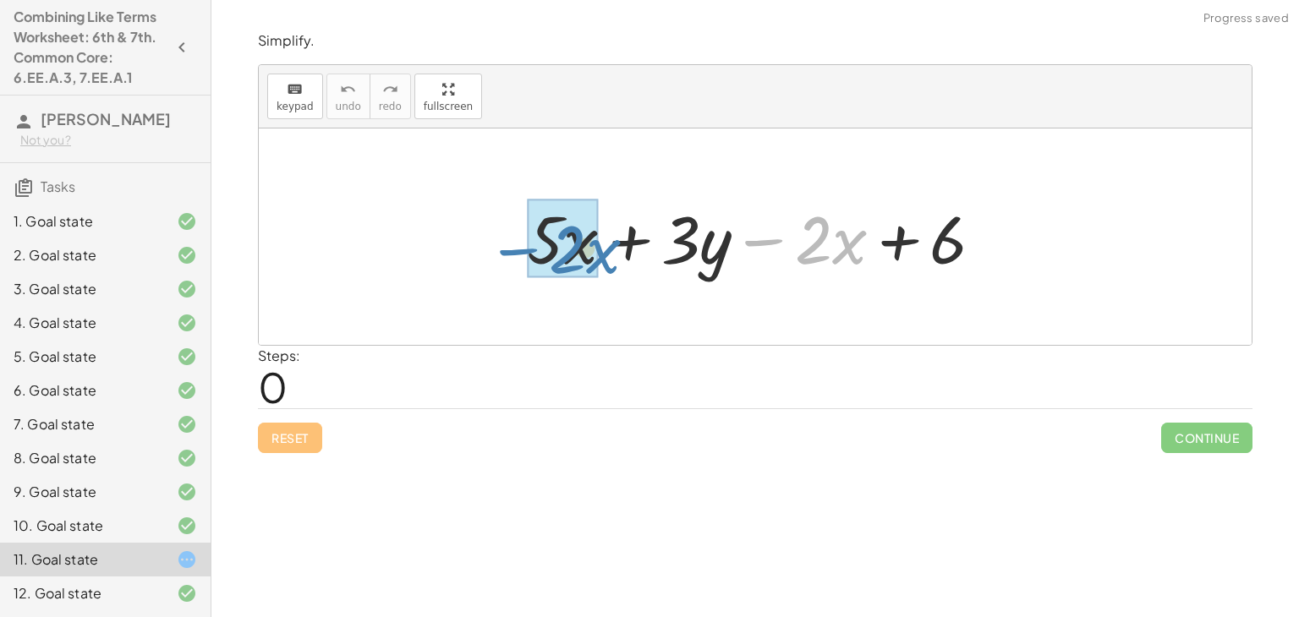
drag, startPoint x: 762, startPoint y: 238, endPoint x: 507, endPoint y: 248, distance: 254.7
click at [507, 248] on div "− · 2 · x + · 5 · x + · 3 · y − · 2 · x + 6" at bounding box center [755, 237] width 508 height 96
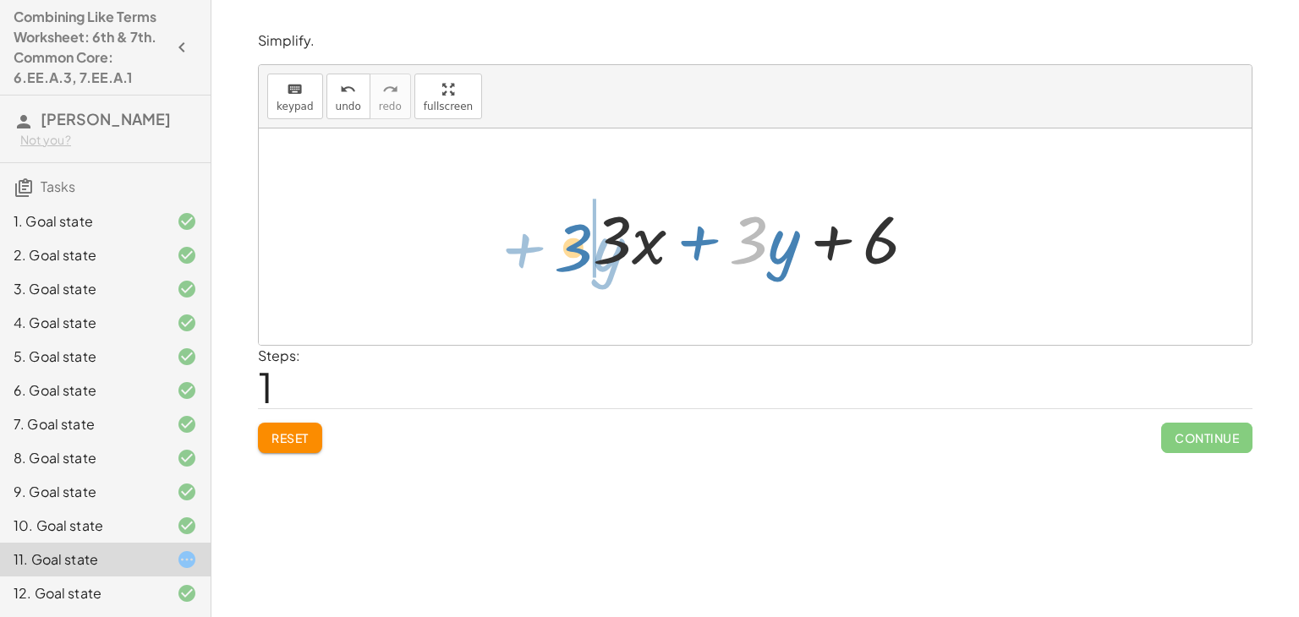
drag, startPoint x: 752, startPoint y: 233, endPoint x: 577, endPoint y: 241, distance: 175.2
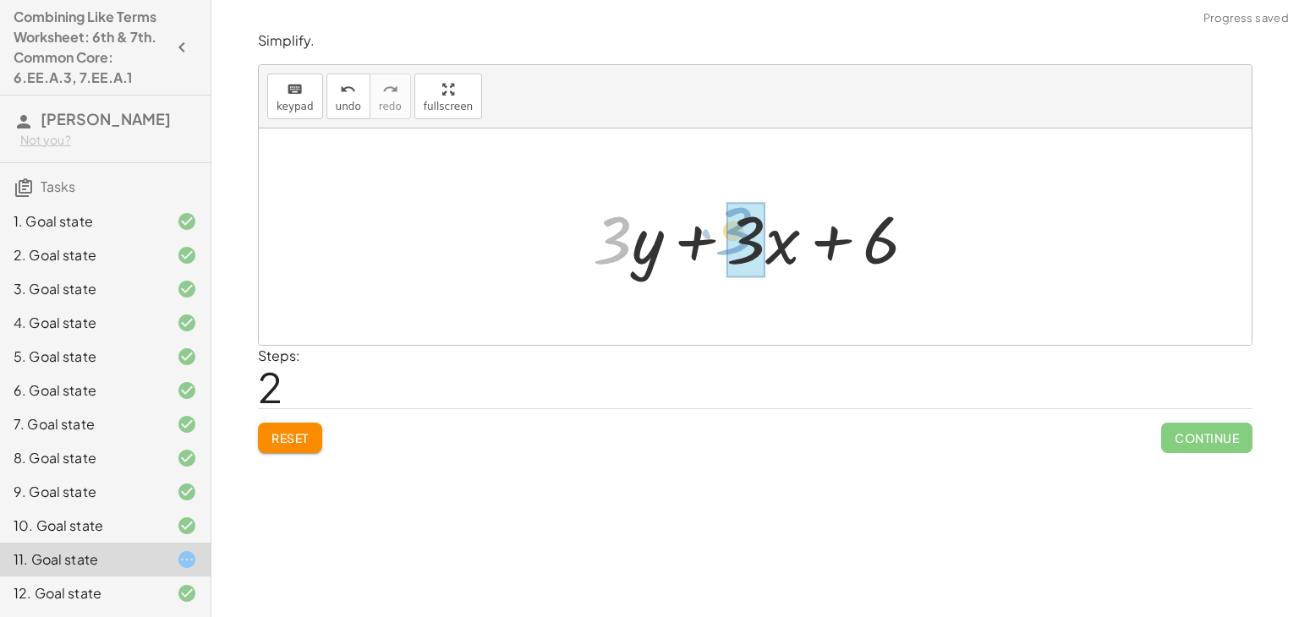
drag, startPoint x: 602, startPoint y: 241, endPoint x: 733, endPoint y: 233, distance: 131.3
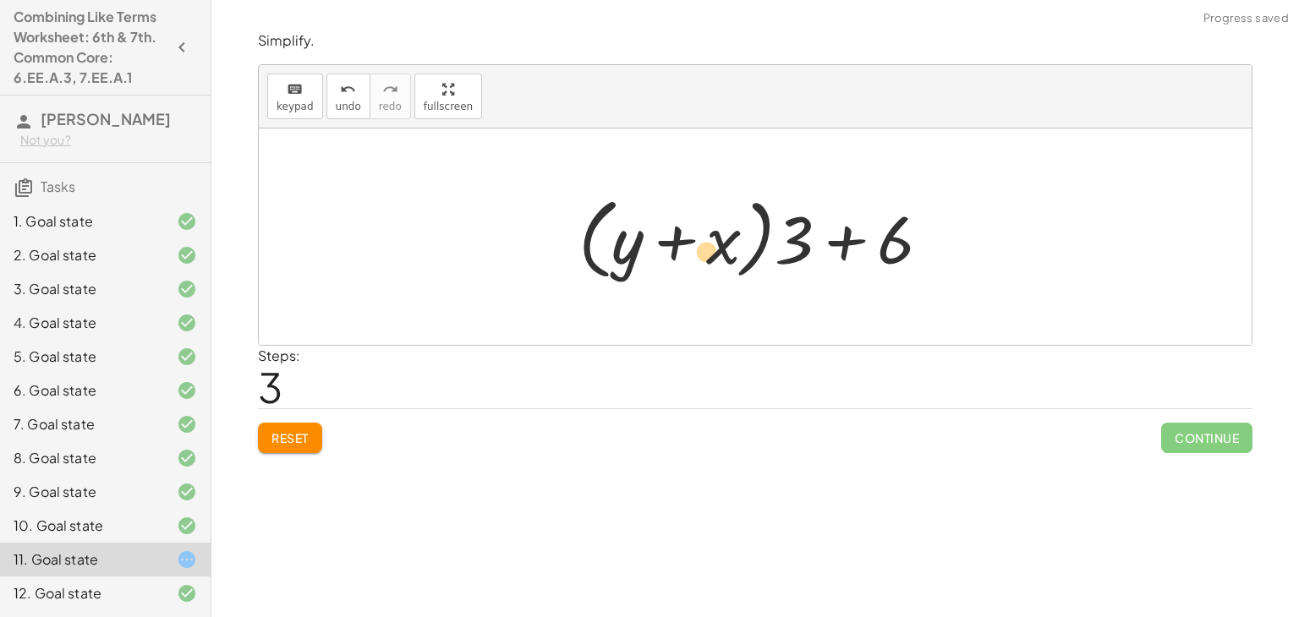
drag, startPoint x: 883, startPoint y: 249, endPoint x: 743, endPoint y: 260, distance: 140.7
click at [743, 260] on div at bounding box center [761, 237] width 382 height 97
drag, startPoint x: 889, startPoint y: 245, endPoint x: 753, endPoint y: 246, distance: 136.1
click at [753, 246] on div at bounding box center [761, 237] width 382 height 97
drag, startPoint x: 894, startPoint y: 244, endPoint x: 796, endPoint y: 249, distance: 98.2
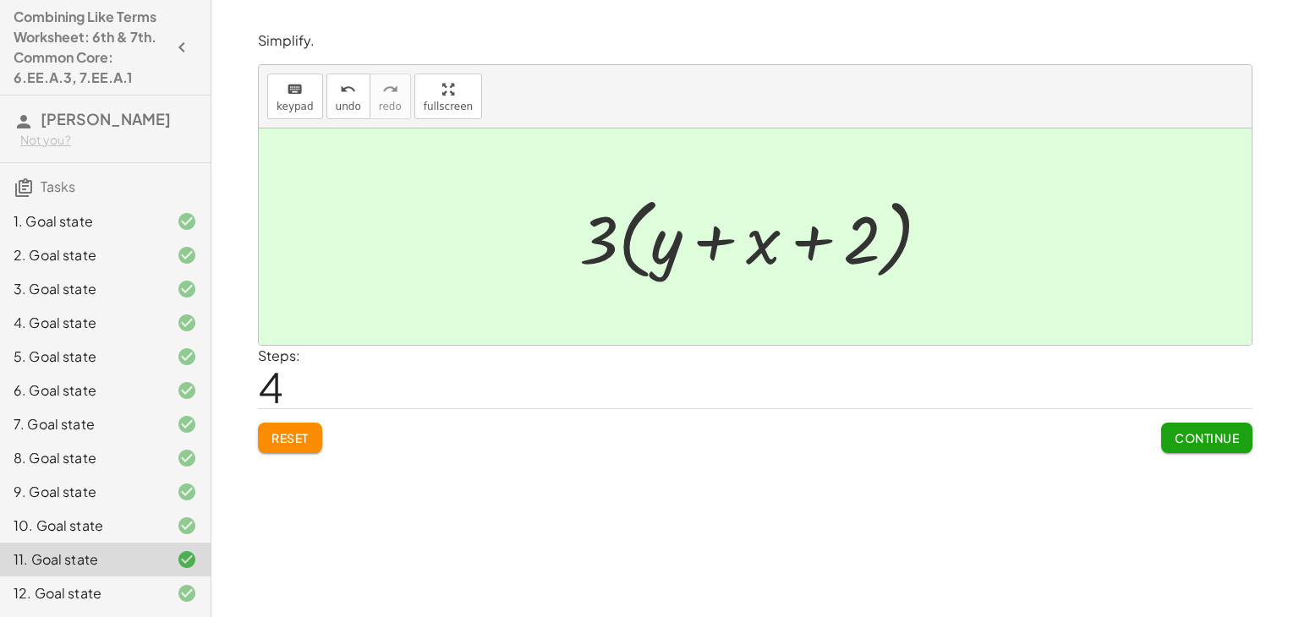
scroll to position [122, 0]
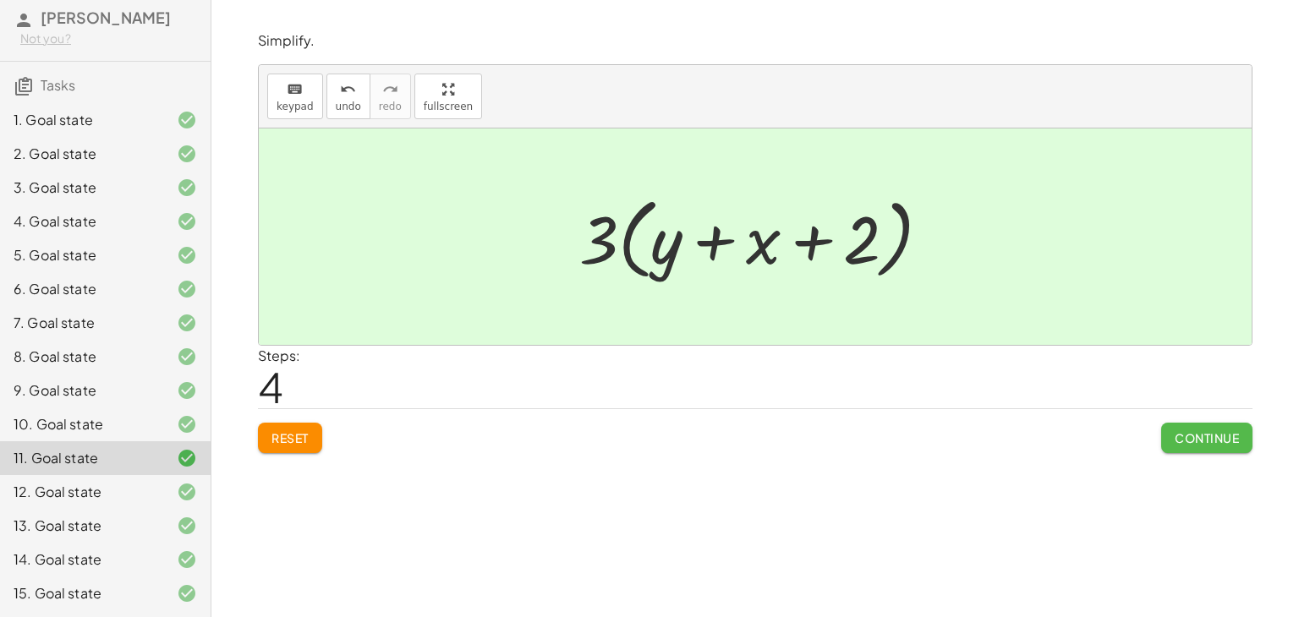
click at [1177, 430] on span "Continue" at bounding box center [1206, 437] width 64 height 15
